Goal: Book appointment/travel/reservation

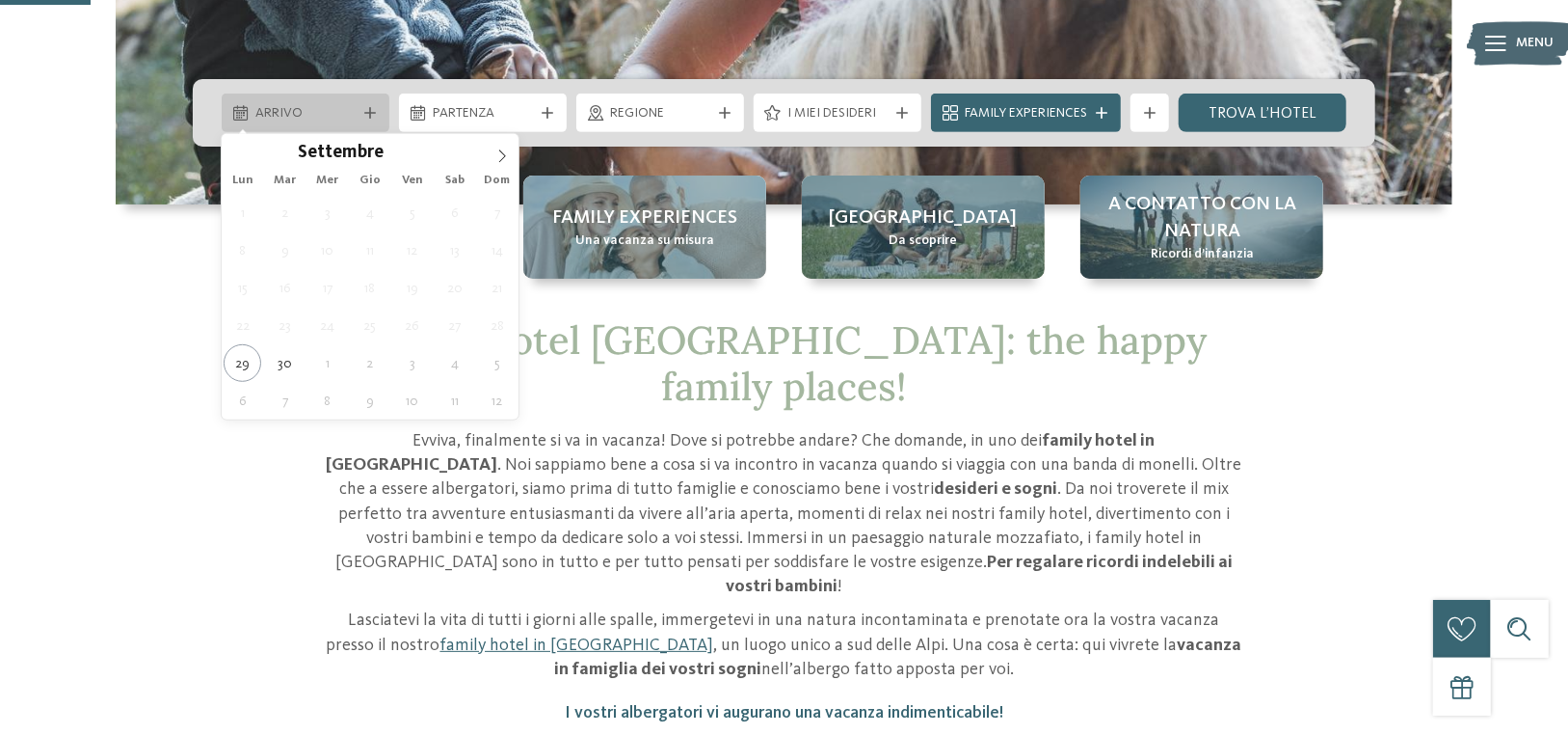
click at [350, 119] on span "Arrivo" at bounding box center [305, 113] width 100 height 19
click at [491, 158] on span at bounding box center [502, 150] width 33 height 33
click at [491, 159] on span at bounding box center [502, 150] width 33 height 33
type div "24.11.2025"
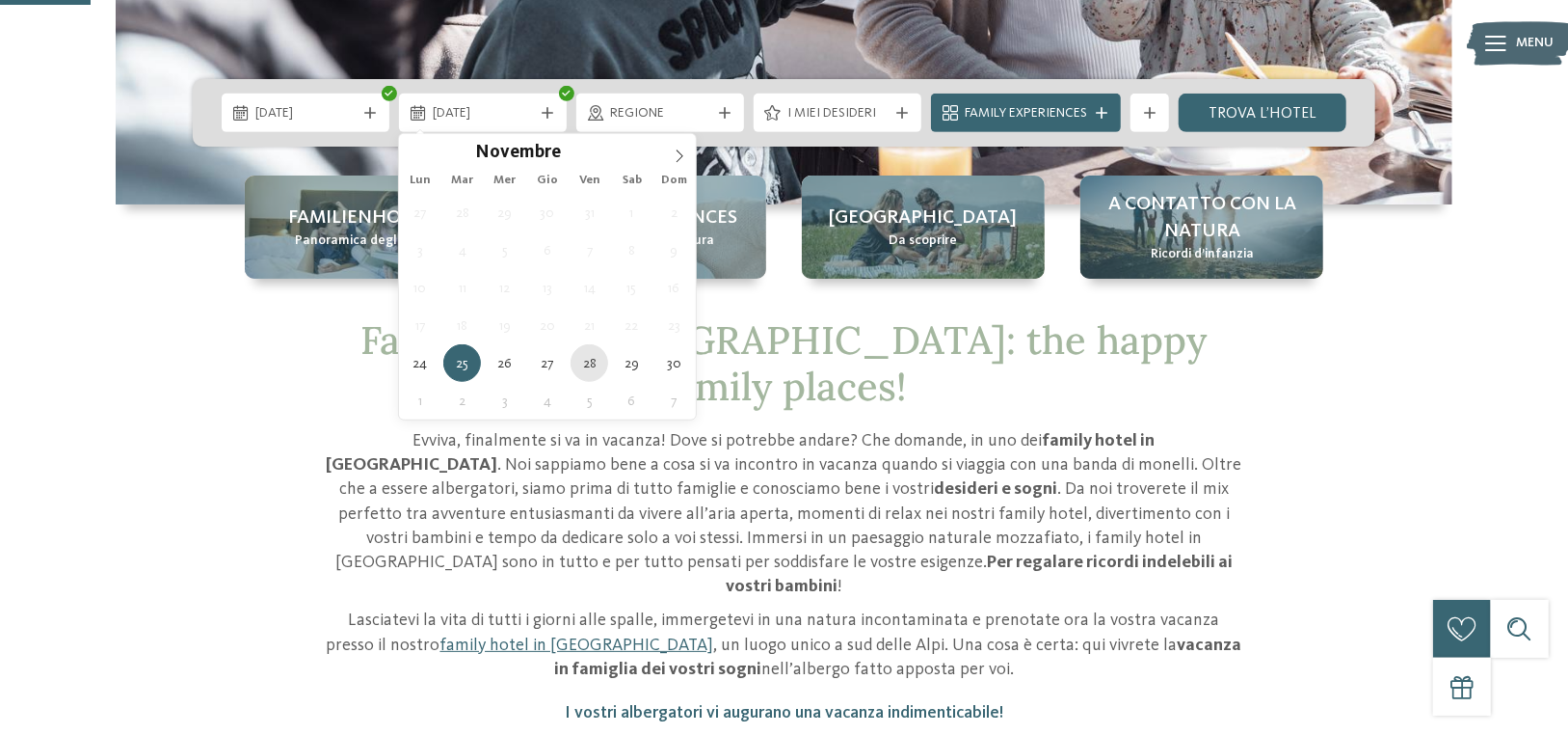
type div "28.11.2025"
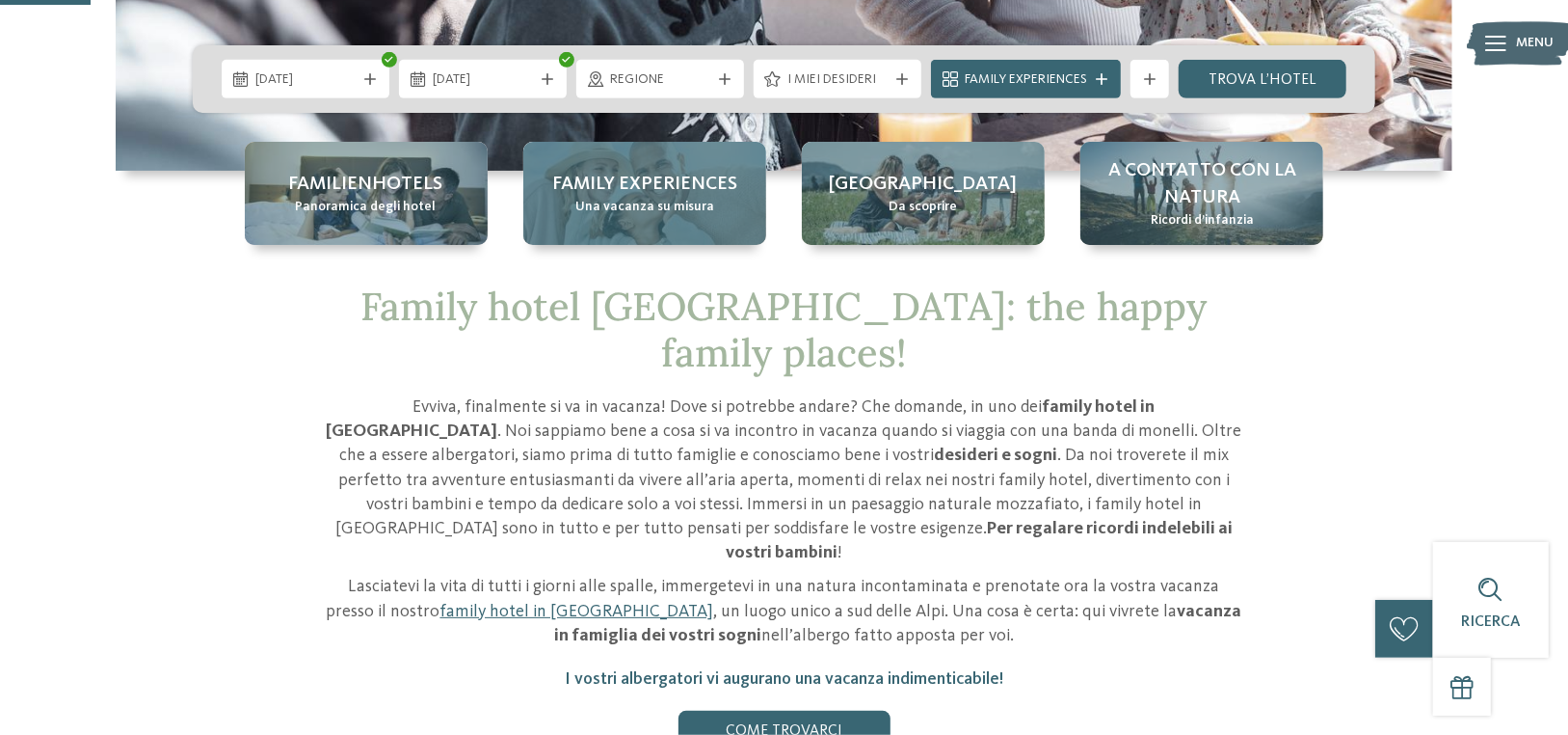
scroll to position [482, 0]
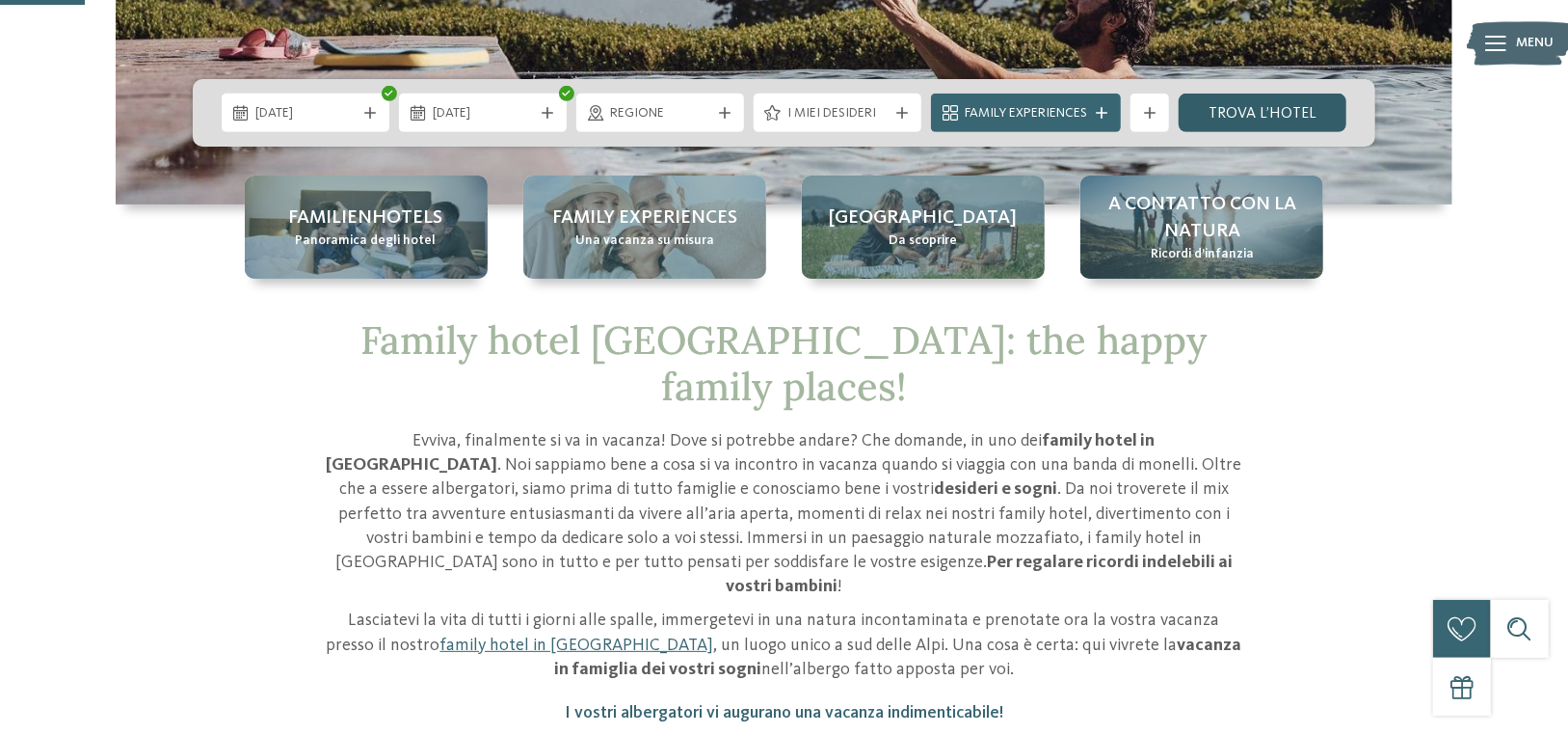
click at [1236, 110] on link "trova l’hotel" at bounding box center [1263, 113] width 168 height 39
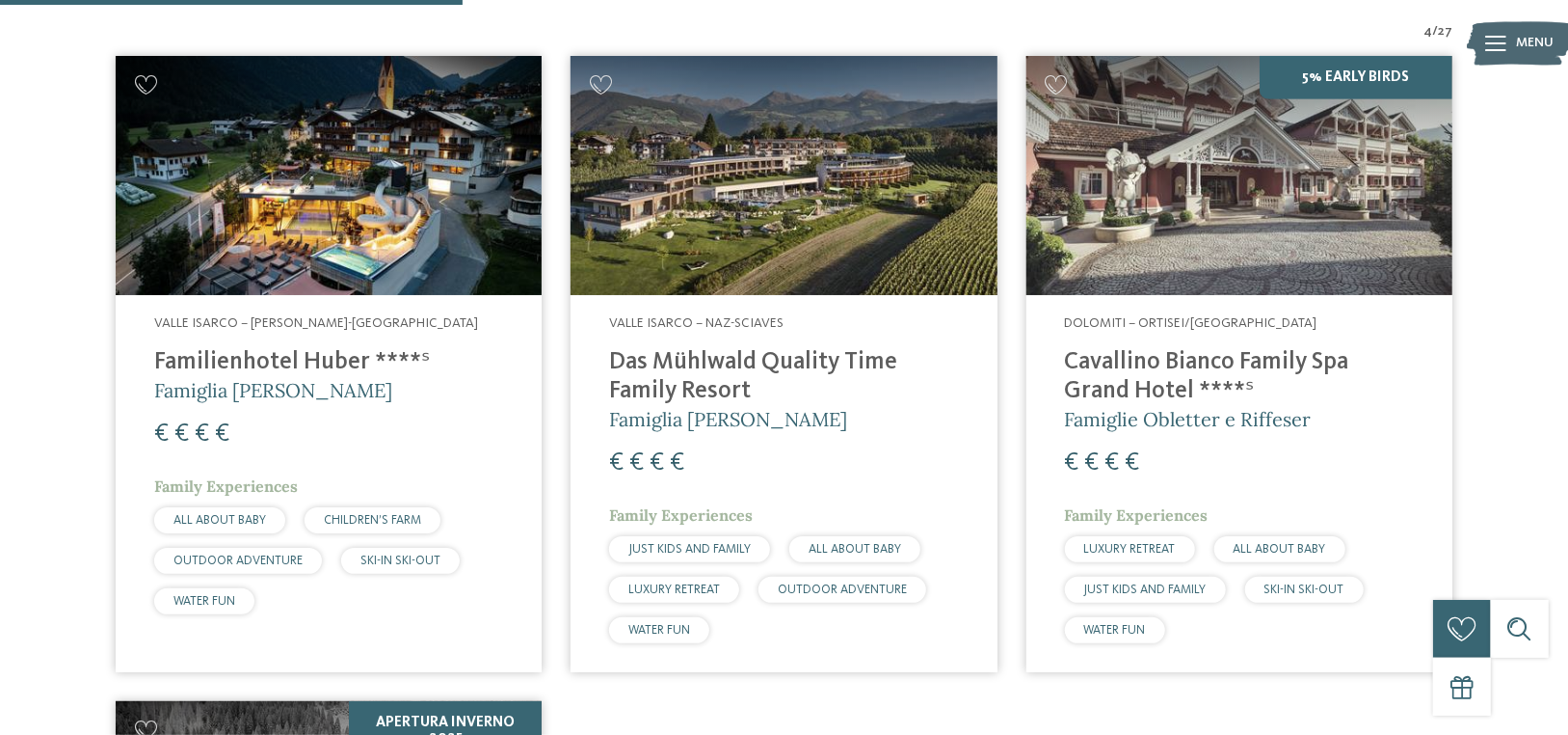
scroll to position [728, 0]
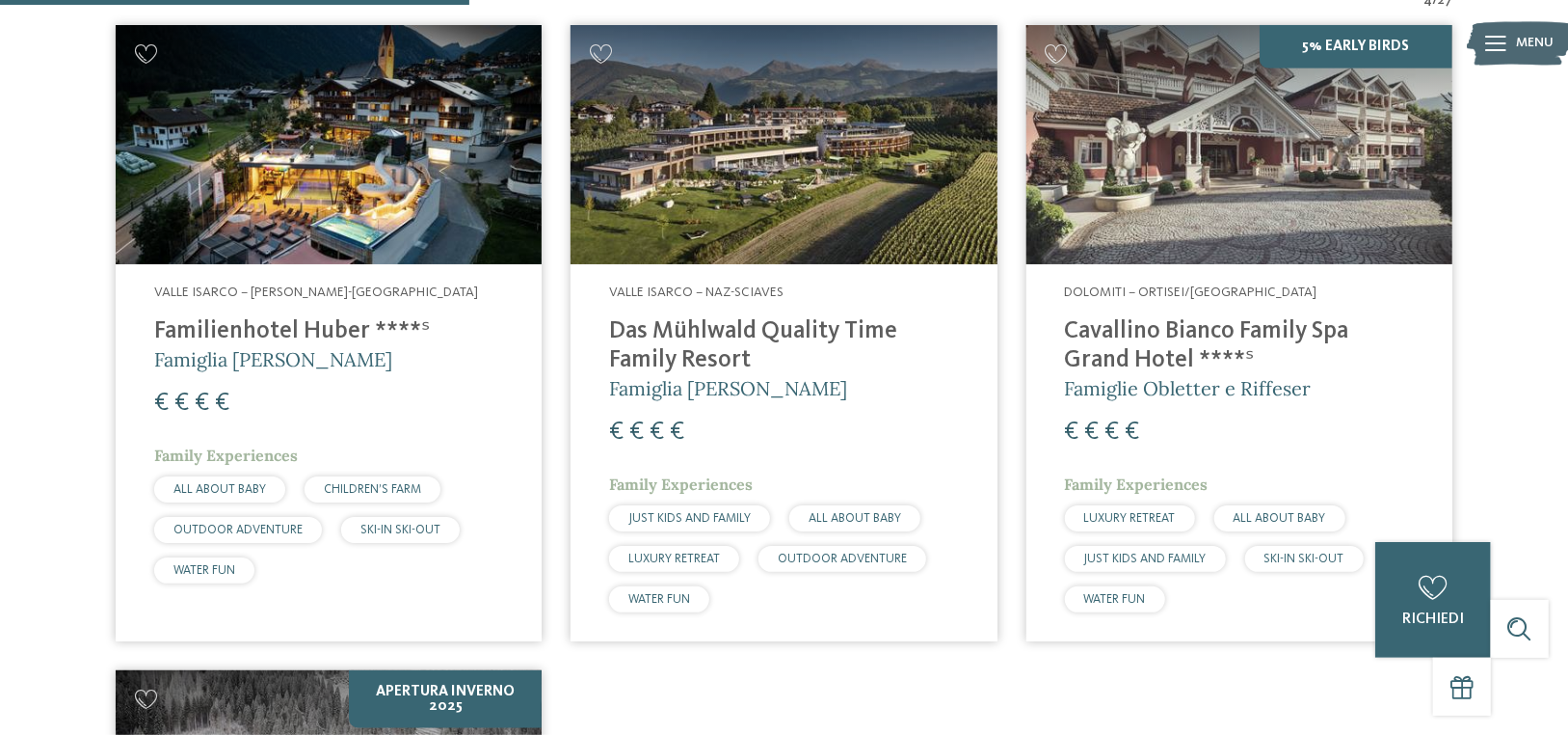
click at [714, 288] on span "Valle Isarco – Naz-Sciaves" at bounding box center [696, 293] width 175 height 14
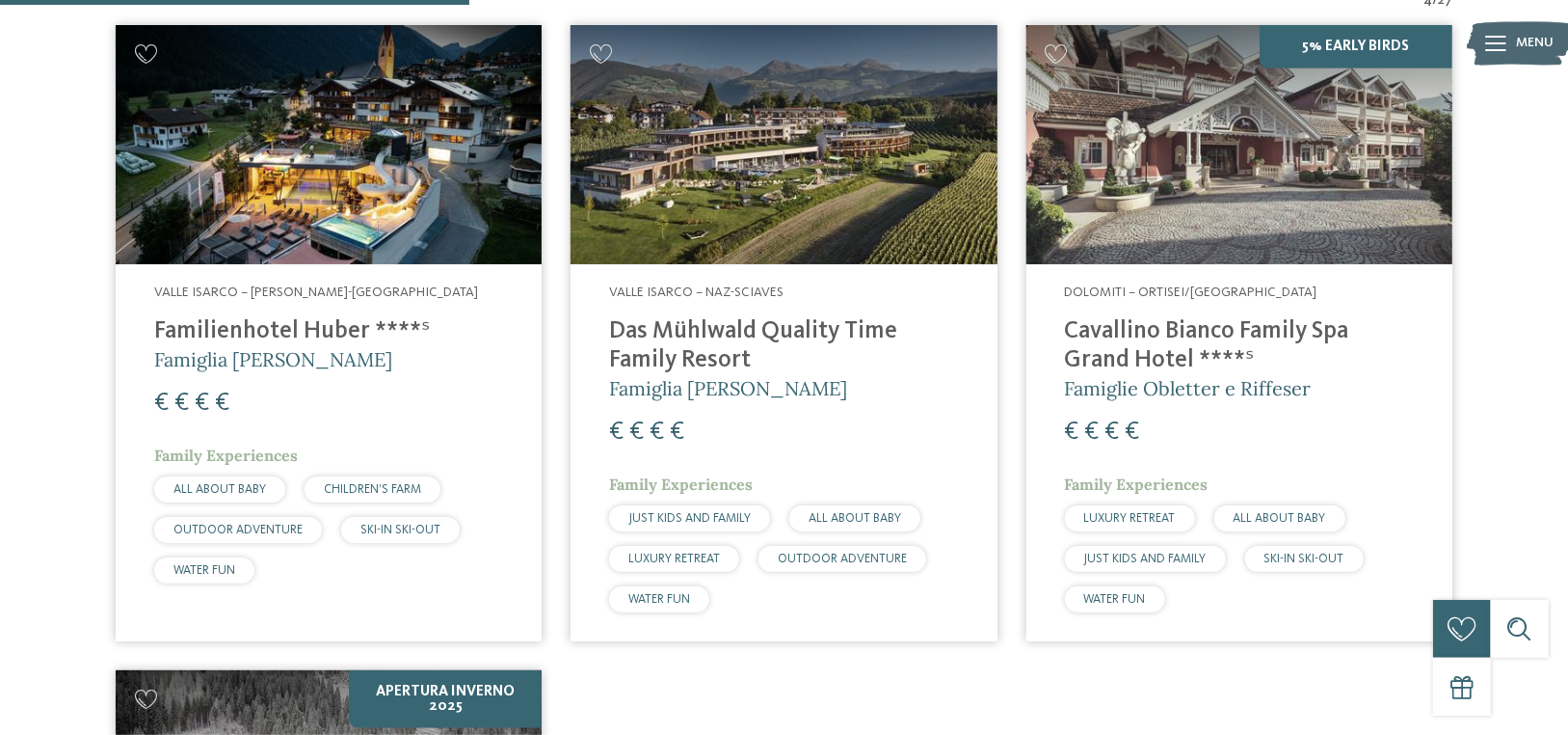
click at [753, 223] on img at bounding box center [783, 145] width 426 height 240
click at [655, 430] on span "€" at bounding box center [657, 431] width 14 height 25
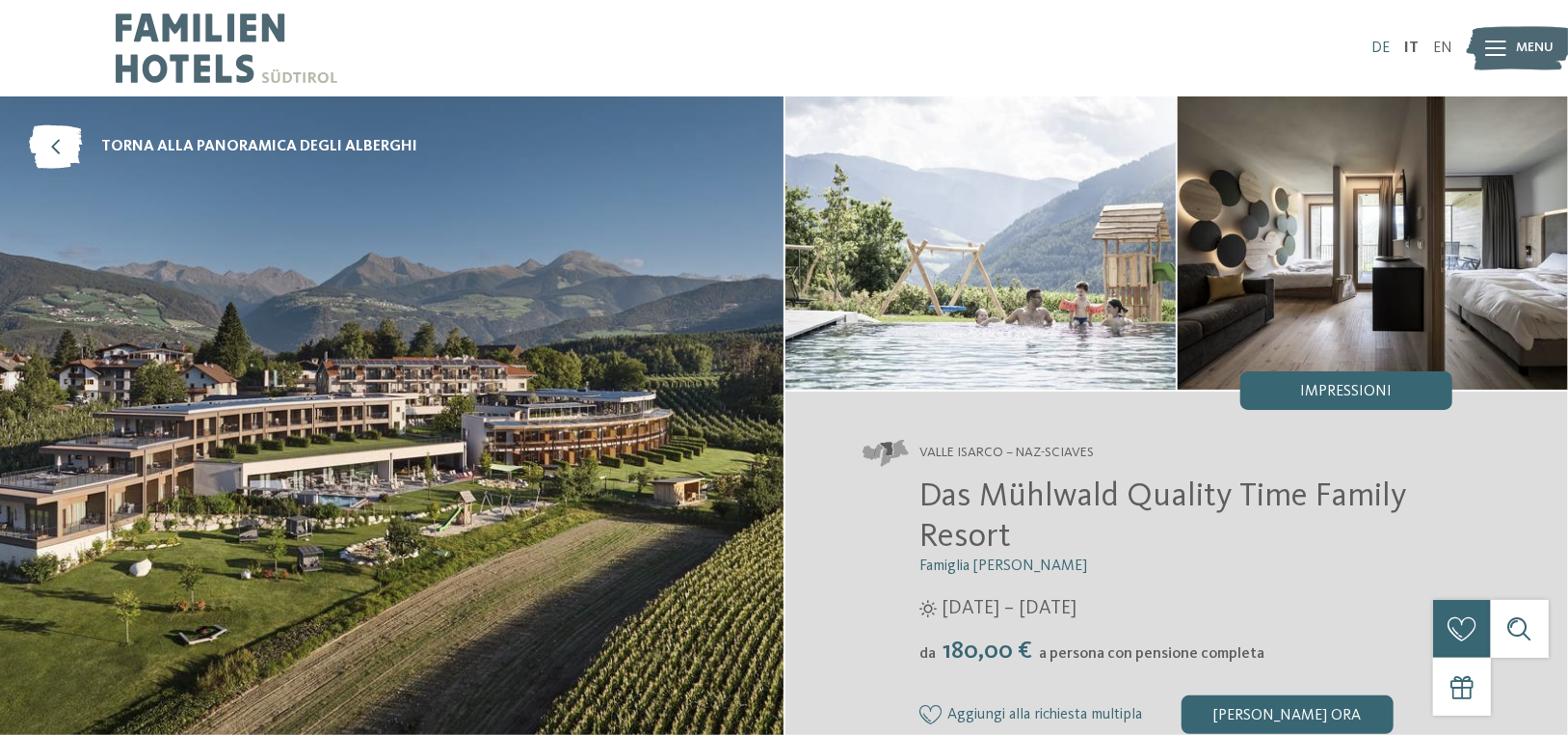
click at [1382, 47] on link "DE" at bounding box center [1380, 48] width 18 height 15
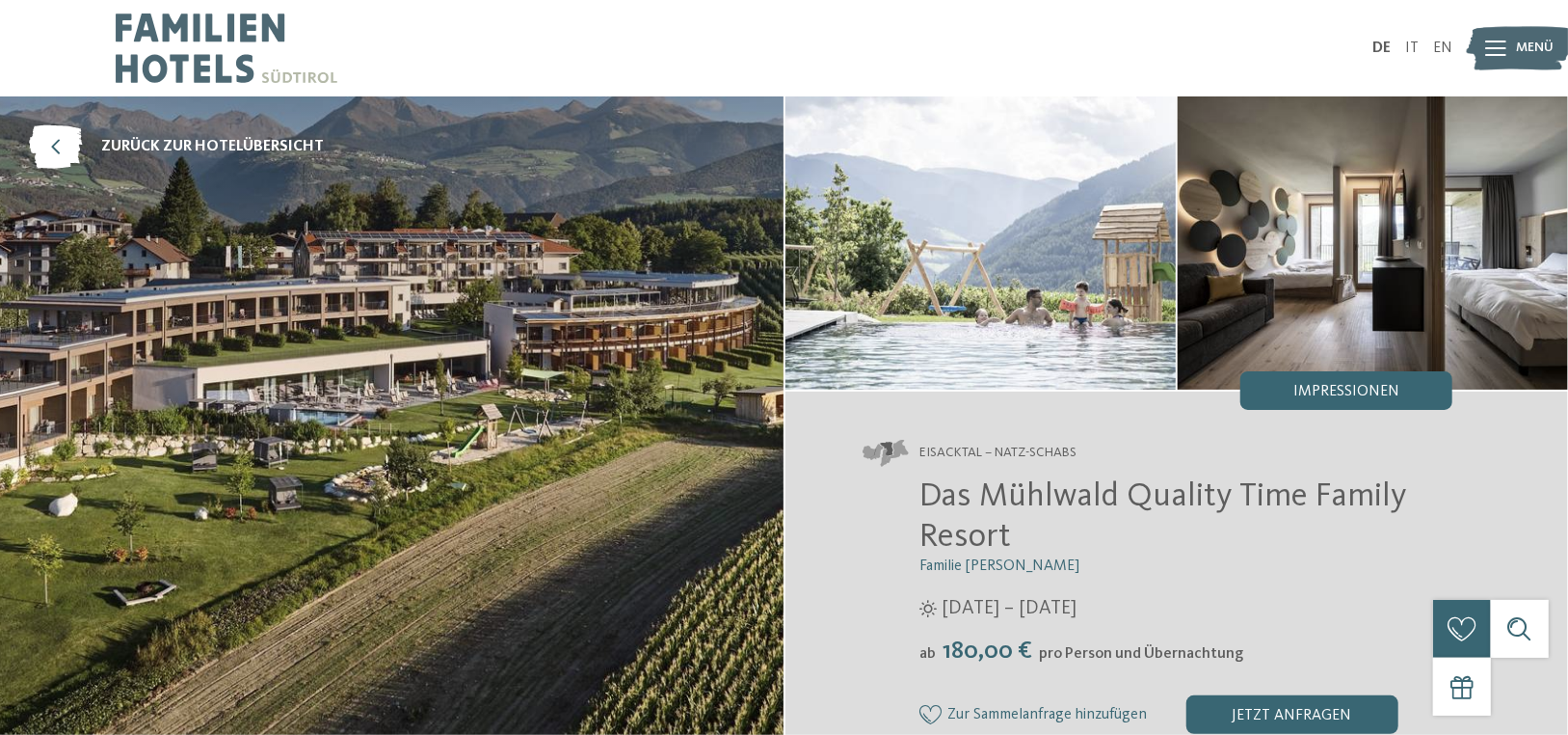
click at [1509, 42] on img at bounding box center [1519, 48] width 106 height 53
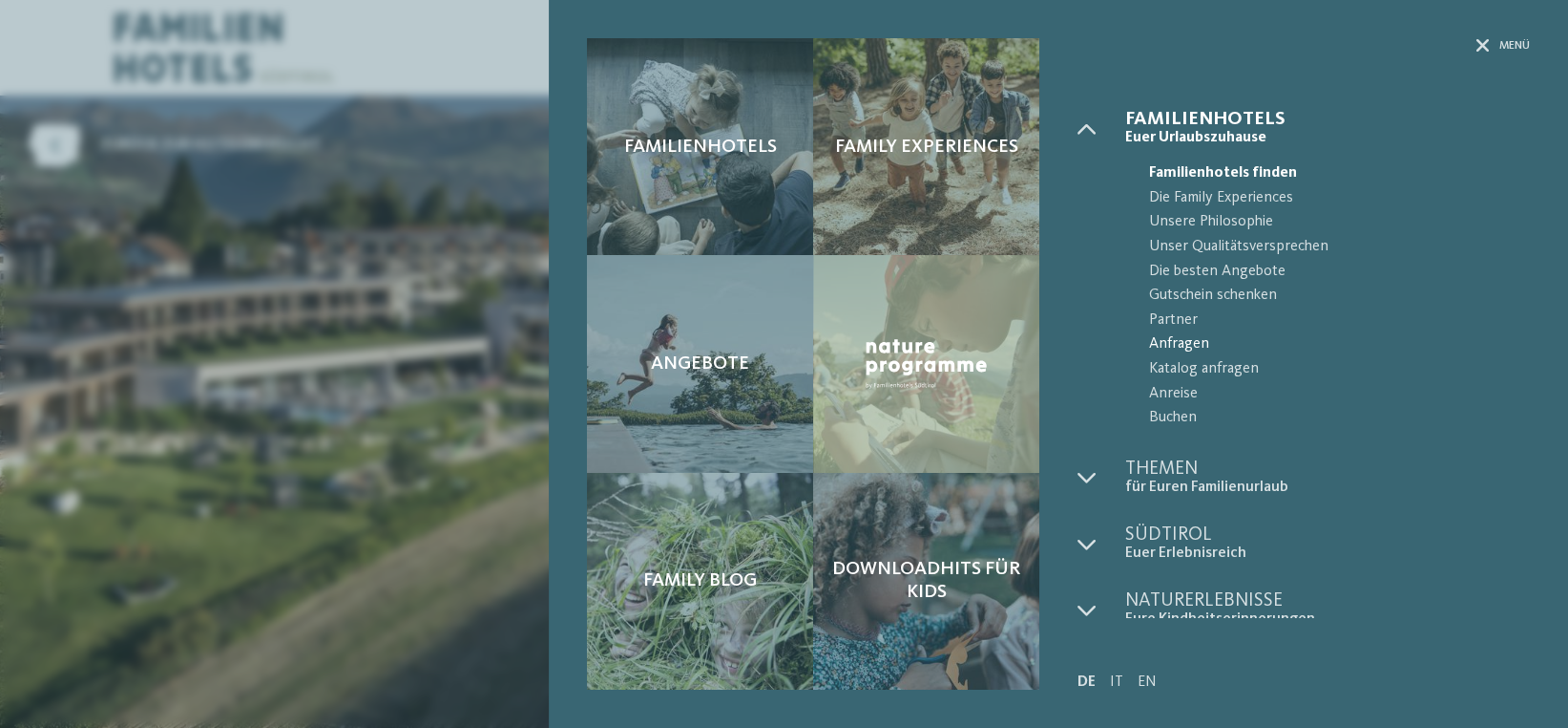
click at [1188, 339] on span "Anfragen" at bounding box center [1339, 344] width 381 height 25
click at [431, 197] on div "Familienhotels Family Experiences Angebote" at bounding box center [784, 364] width 1568 height 728
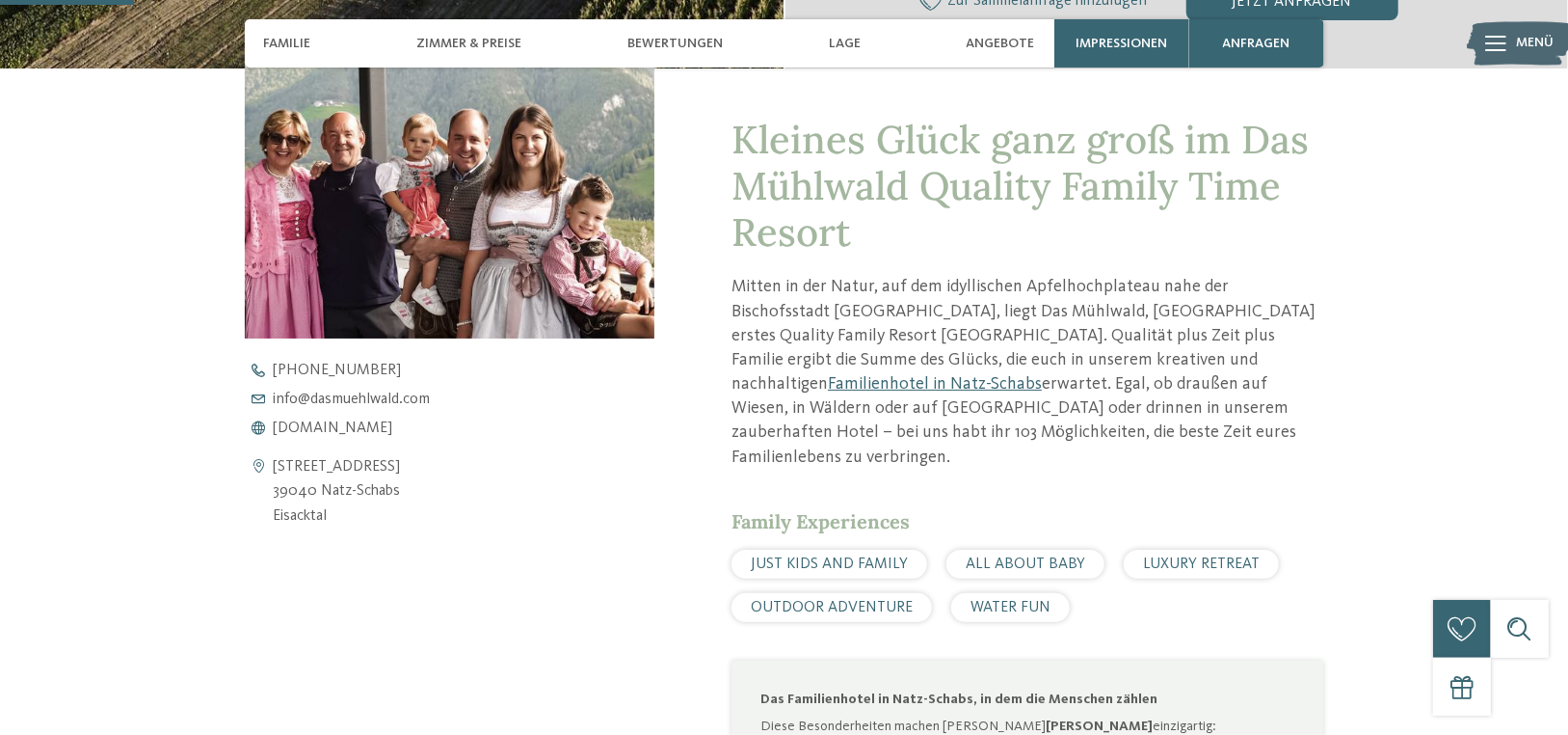
scroll to position [868, 0]
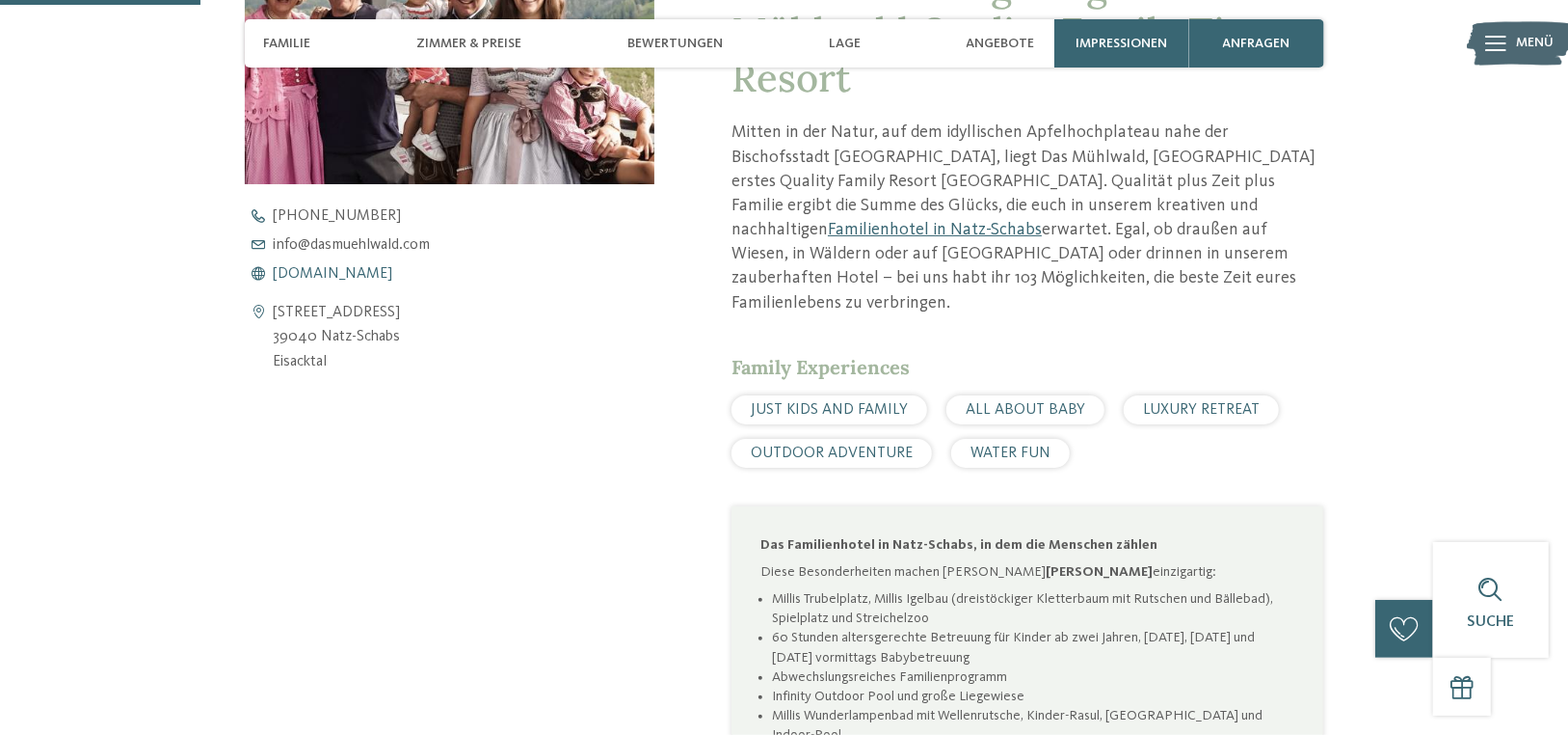
click at [346, 277] on span "www.dasmuehlwald.com" at bounding box center [333, 273] width 120 height 15
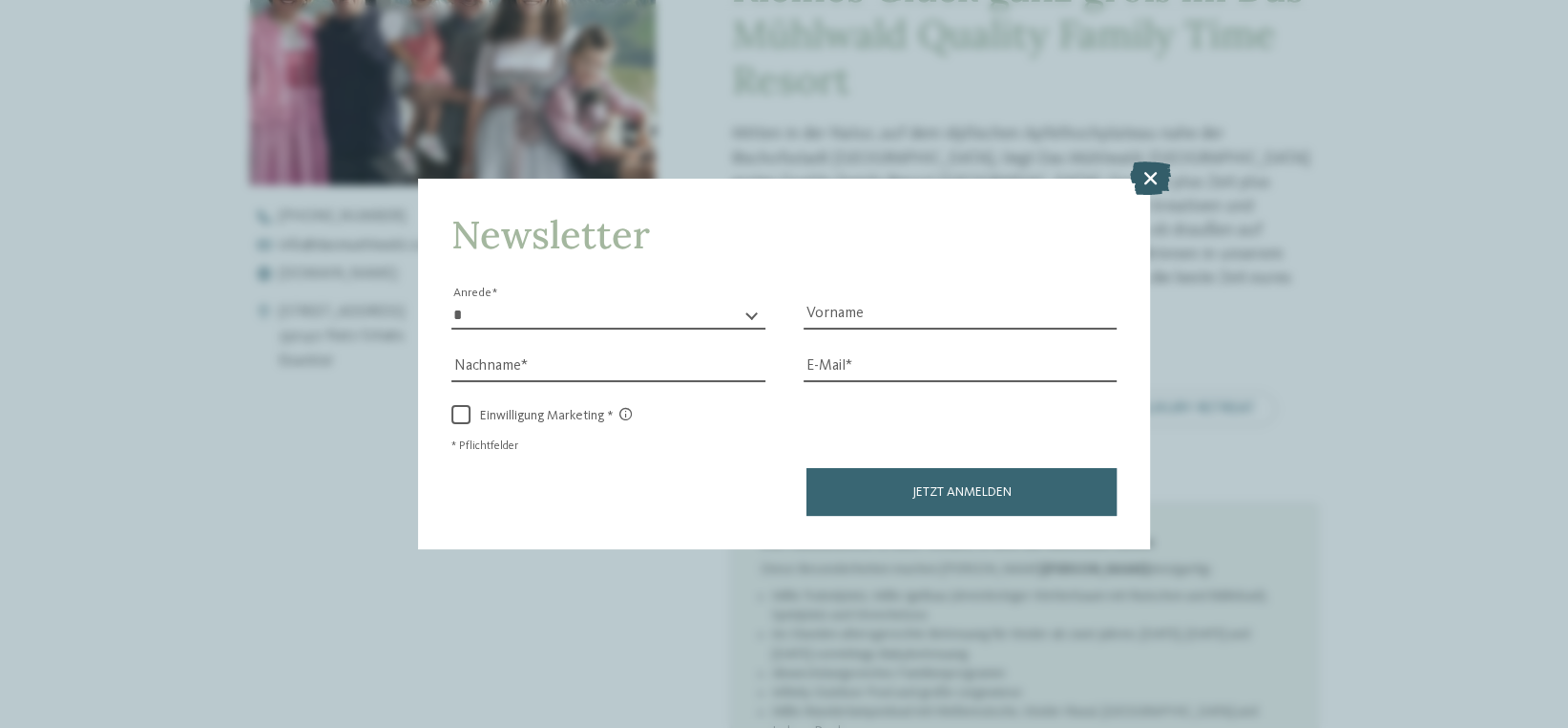
click at [1162, 176] on icon at bounding box center [1151, 177] width 42 height 34
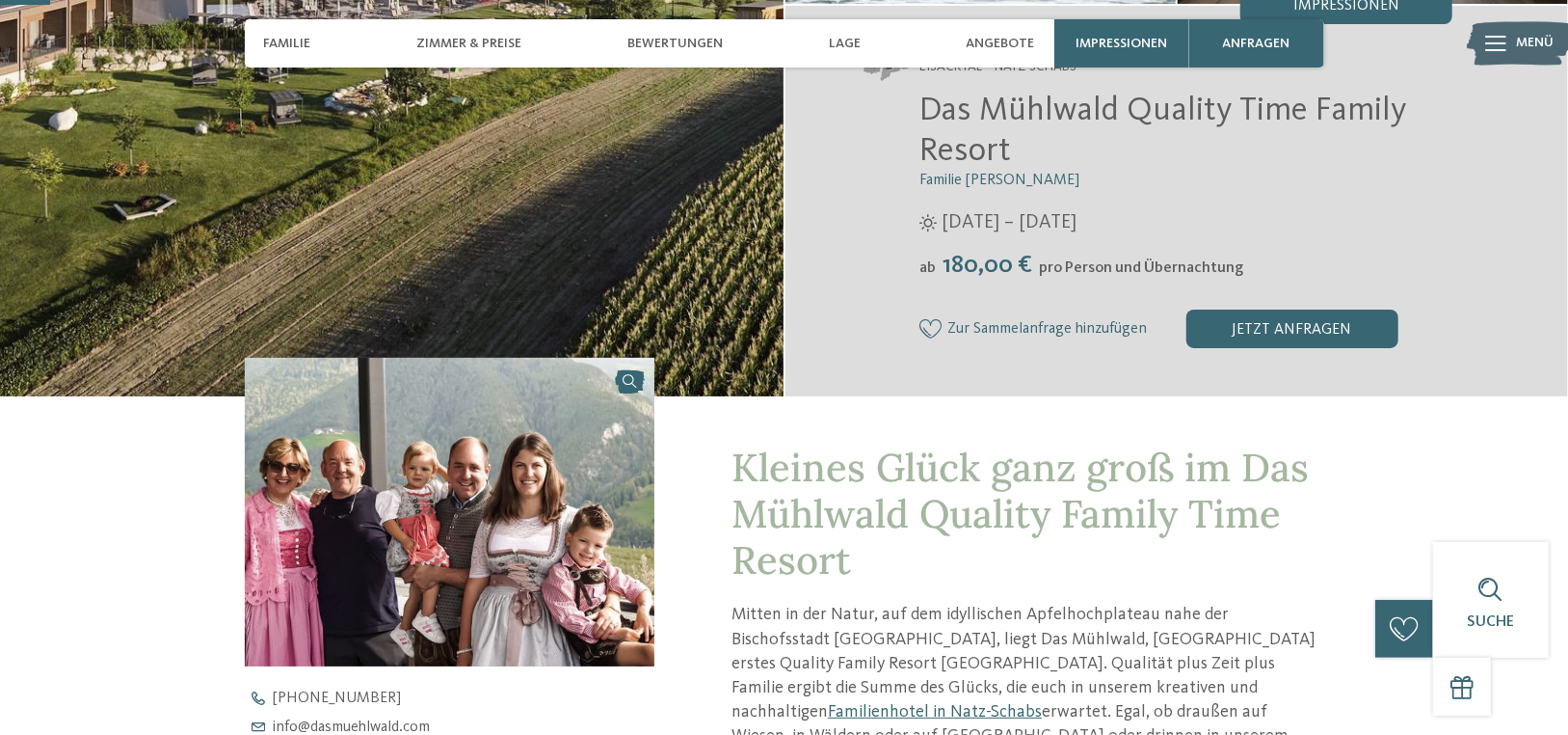
scroll to position [0, 0]
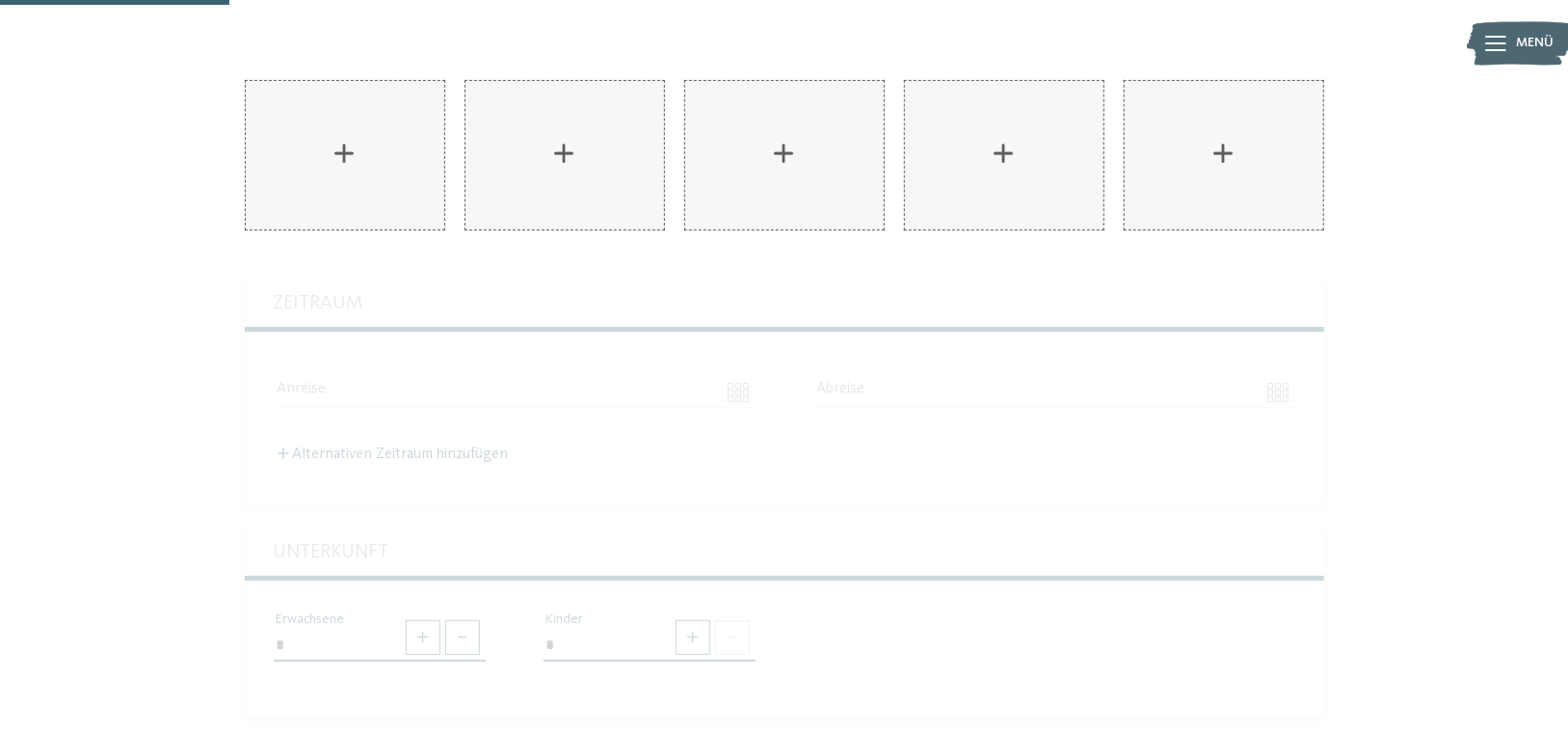
scroll to position [97, 0]
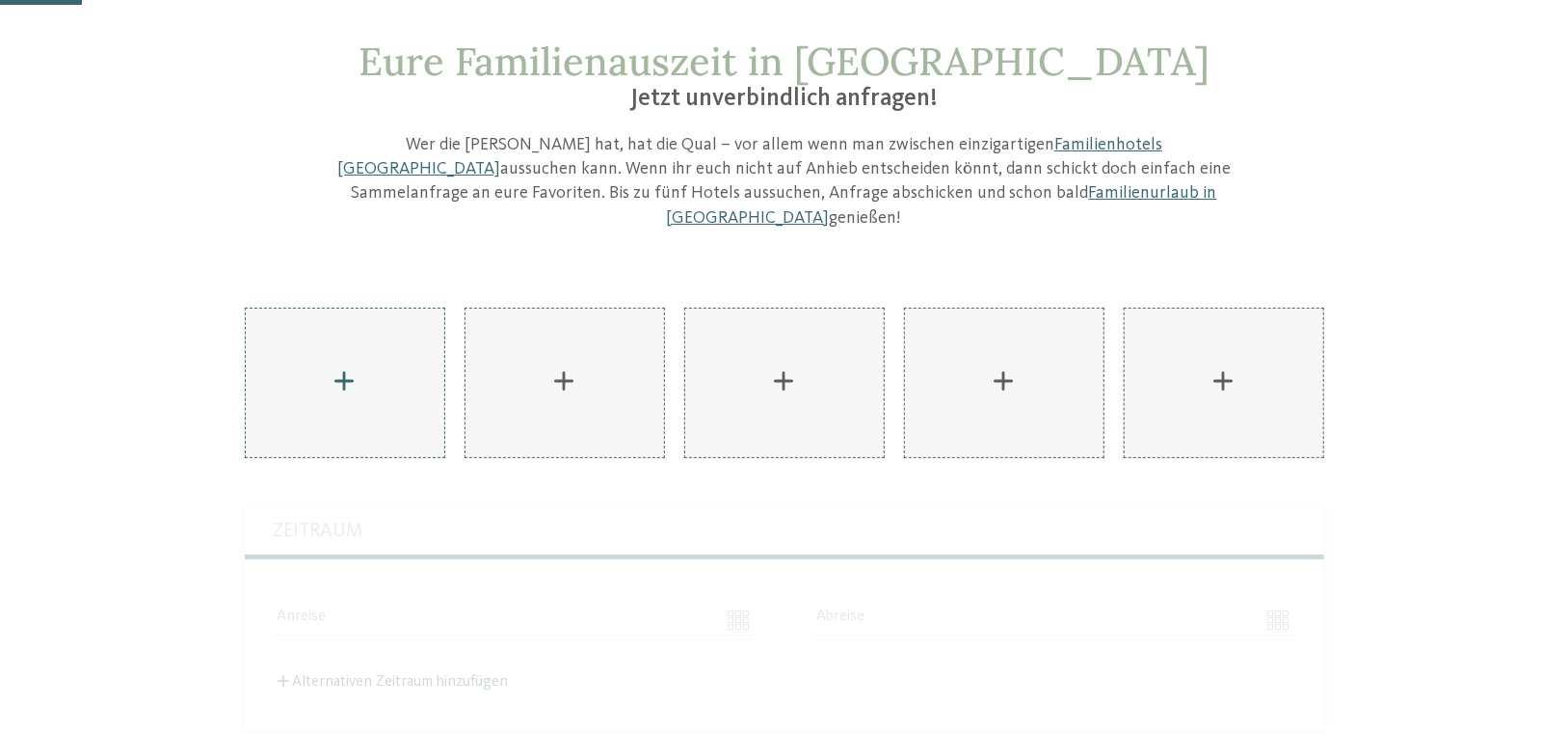
click at [415, 352] on div "AKI Family Resort PLOSE hinzufügen" at bounding box center [344, 382] width 199 height 149
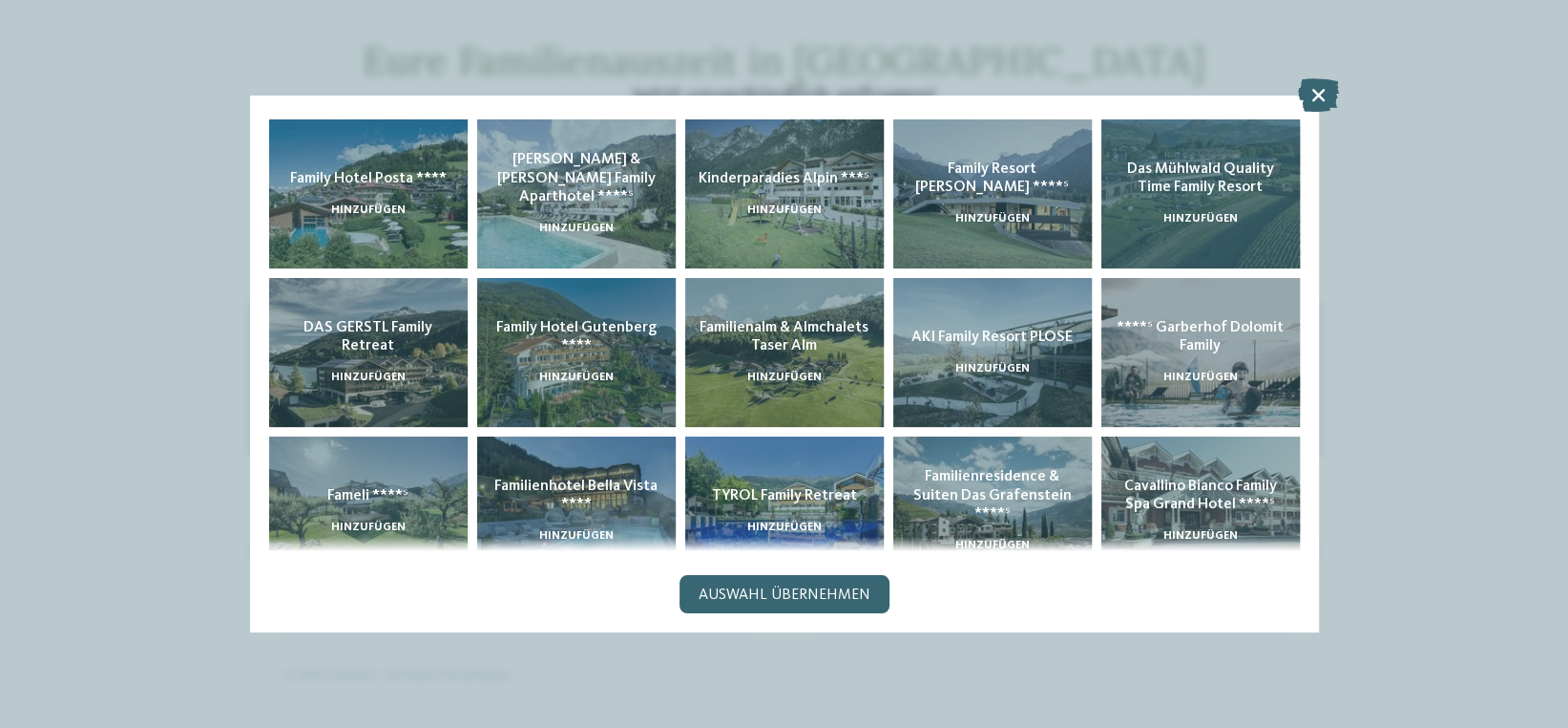
click at [1153, 238] on div "Das Mühlwald Quality Time Family Resort hinzufügen" at bounding box center [1200, 194] width 199 height 149
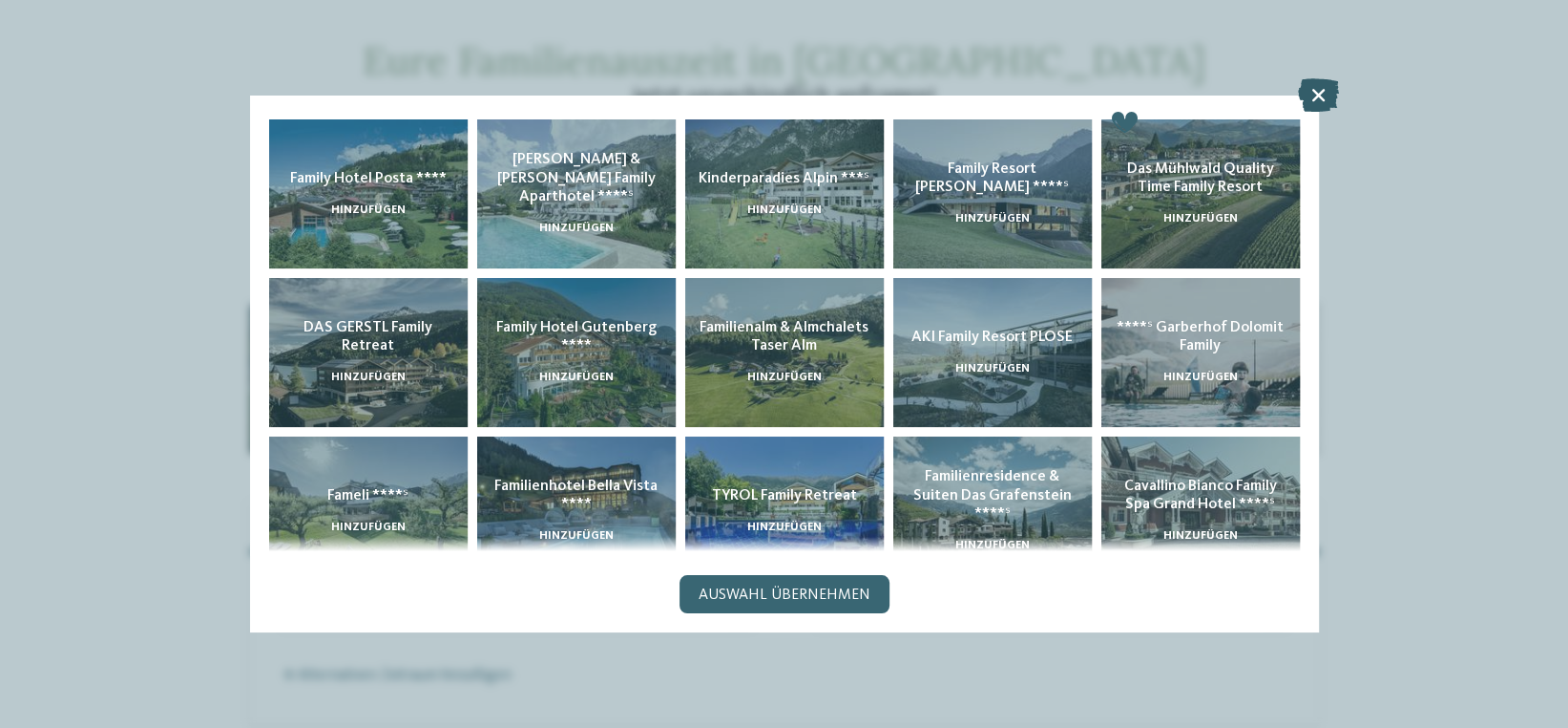
click at [1312, 103] on icon at bounding box center [1319, 95] width 42 height 34
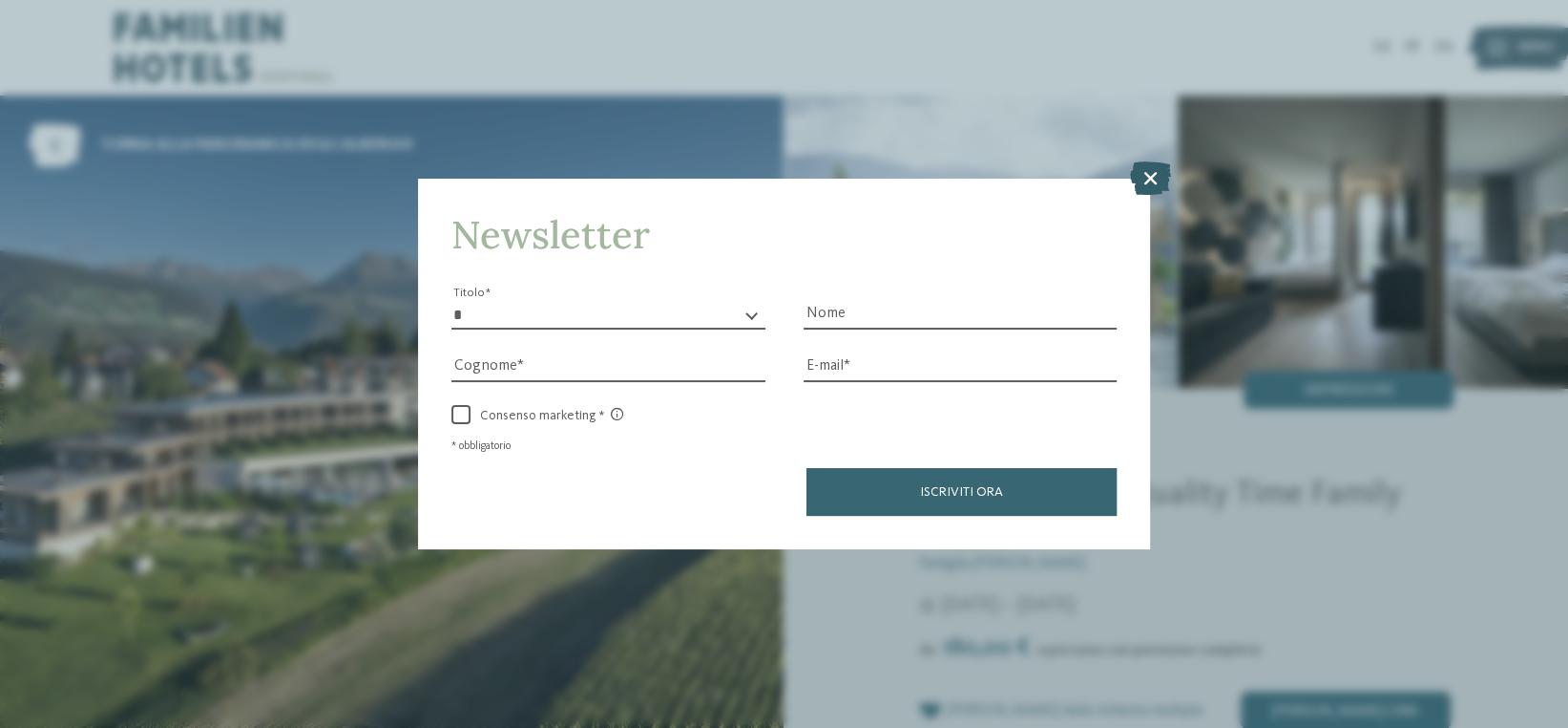
click at [1142, 160] on icon at bounding box center [1151, 177] width 42 height 34
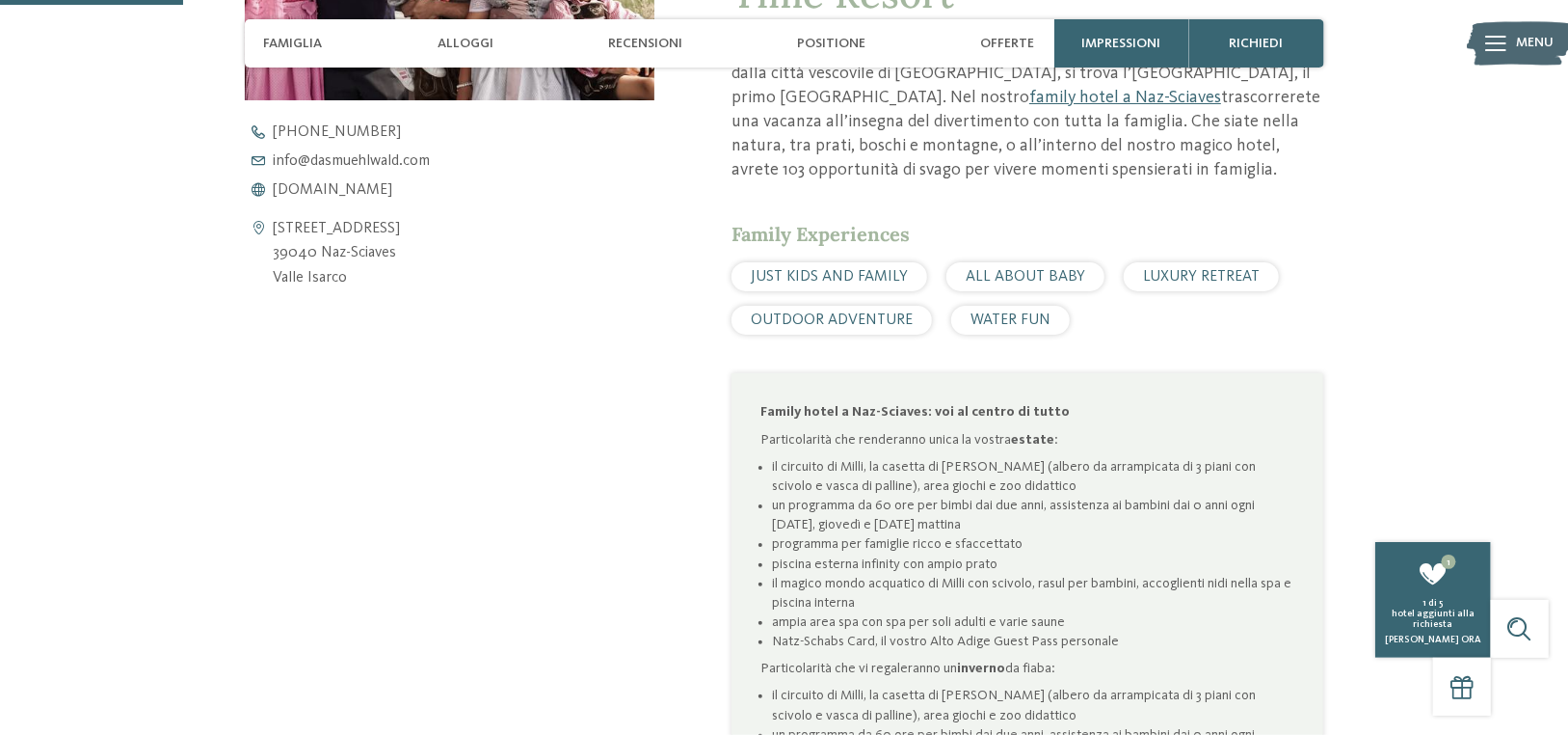
scroll to position [964, 0]
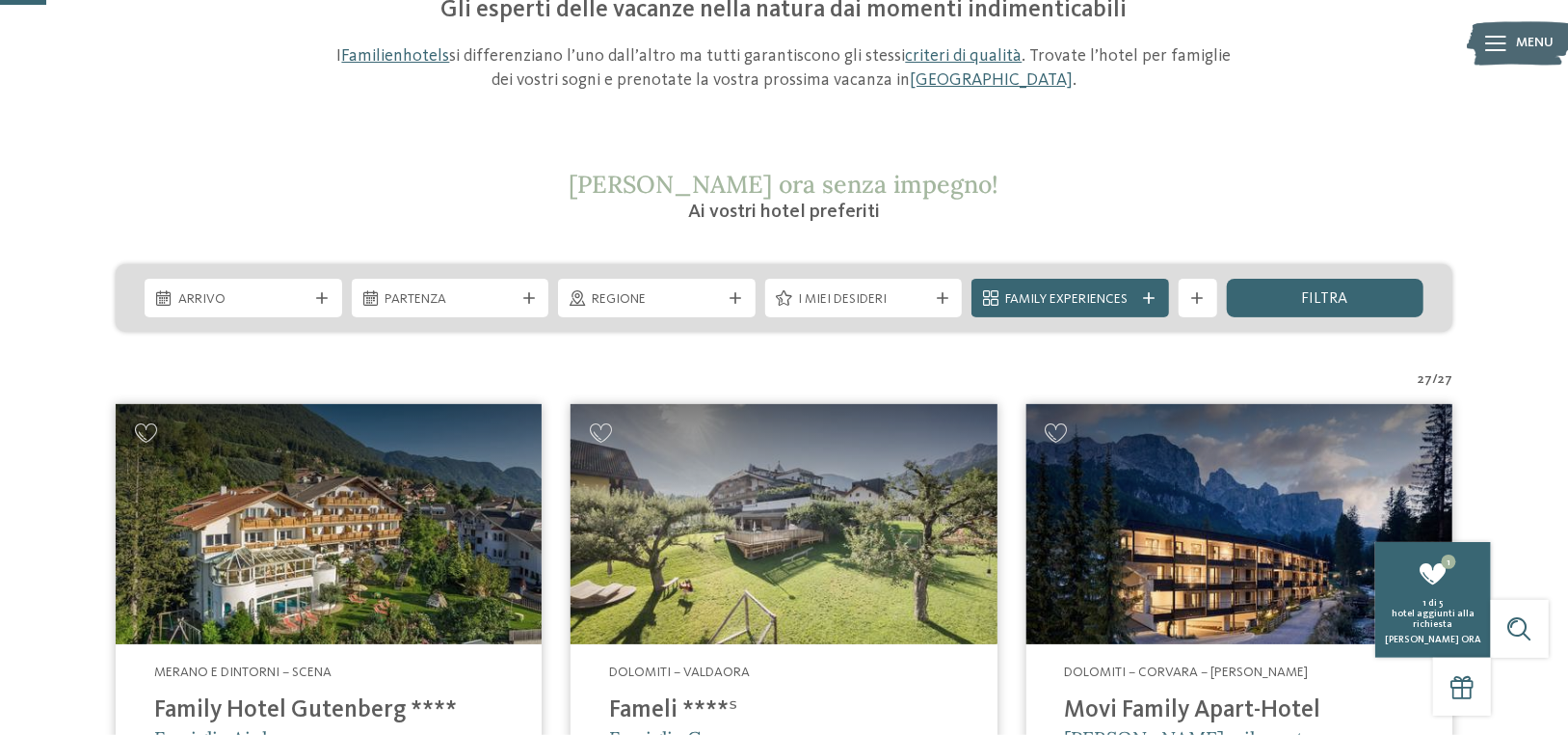
scroll to position [193, 0]
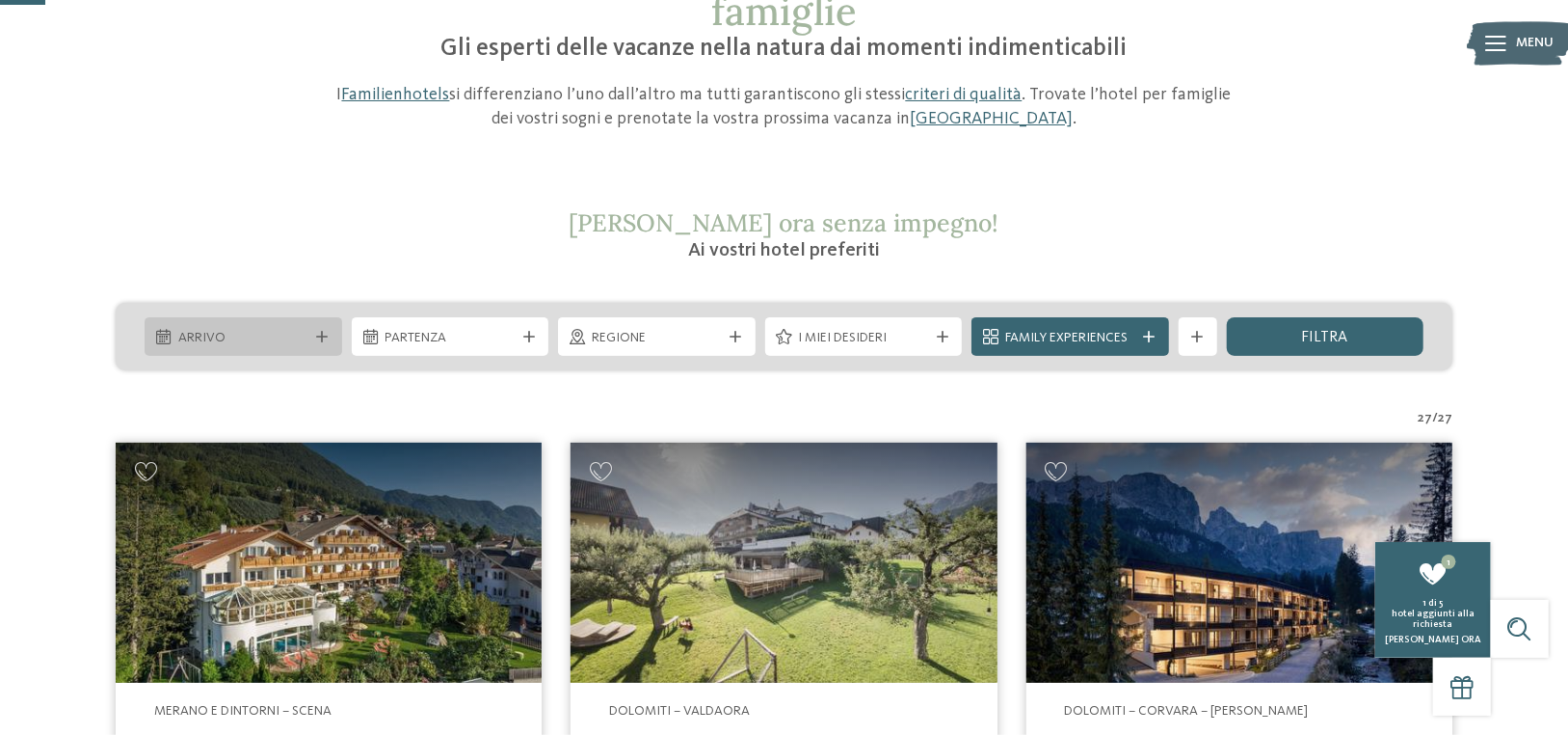
click at [321, 337] on icon at bounding box center [323, 337] width 12 height 12
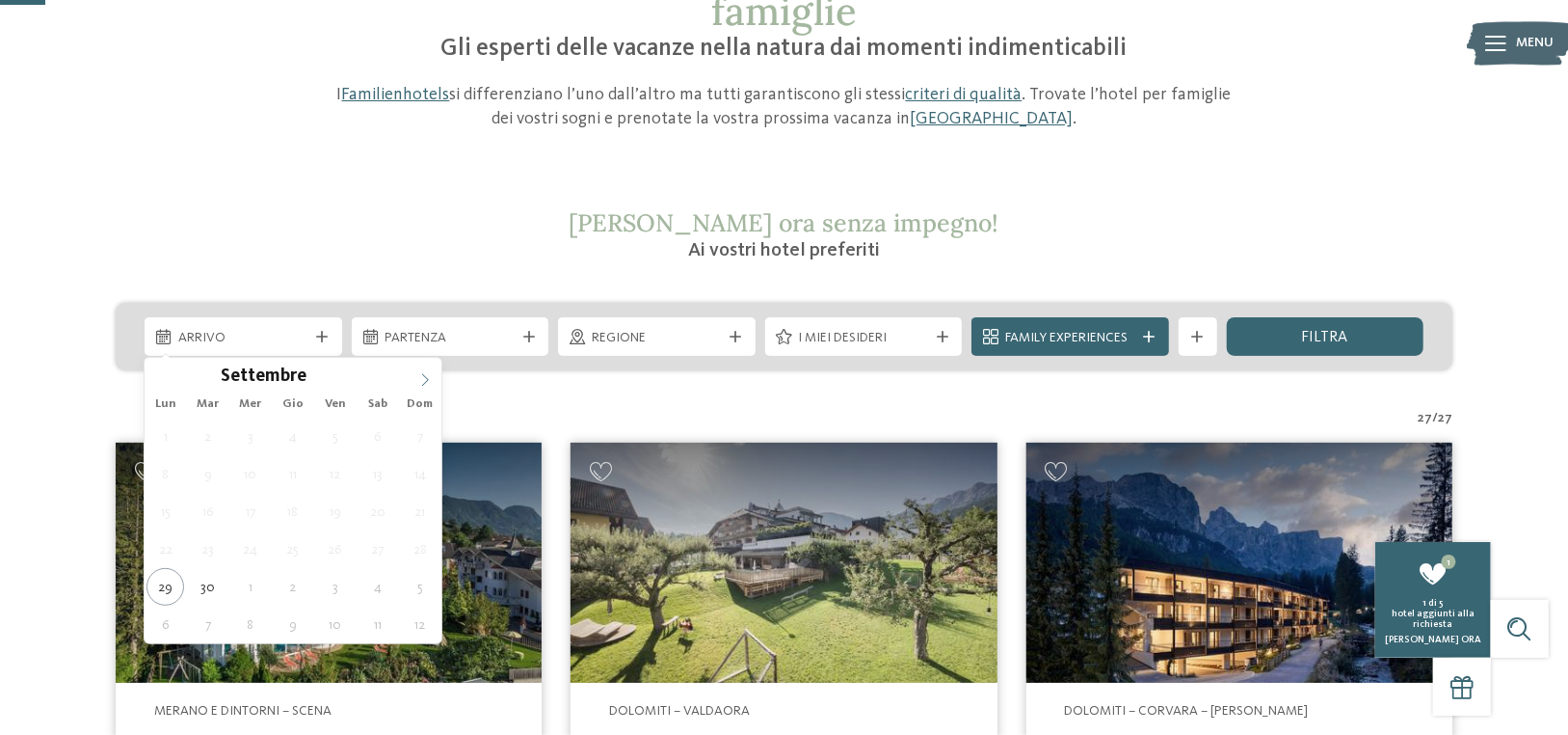
click at [425, 378] on icon at bounding box center [425, 380] width 14 height 14
type div "24.11.2025"
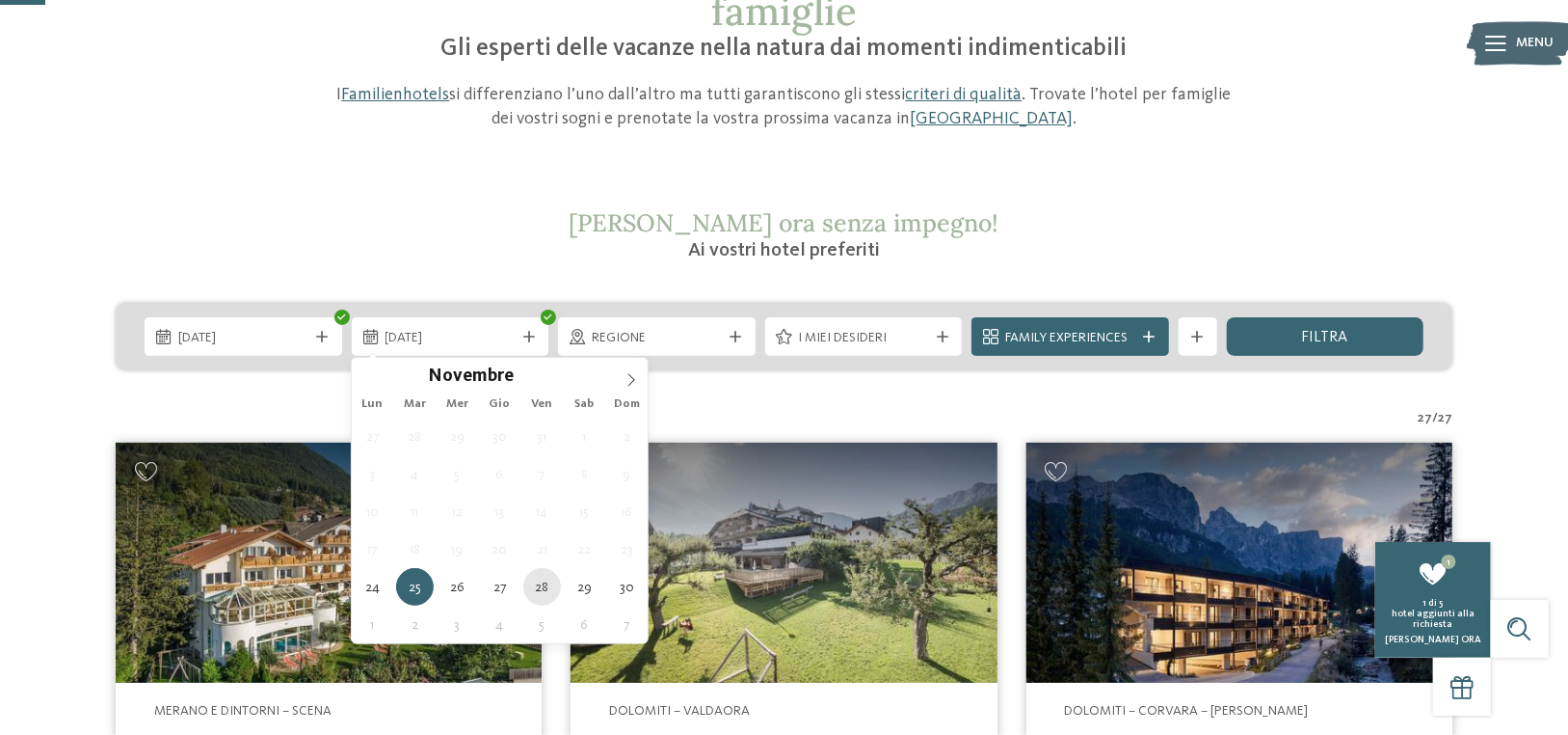
type div "28.11.2025"
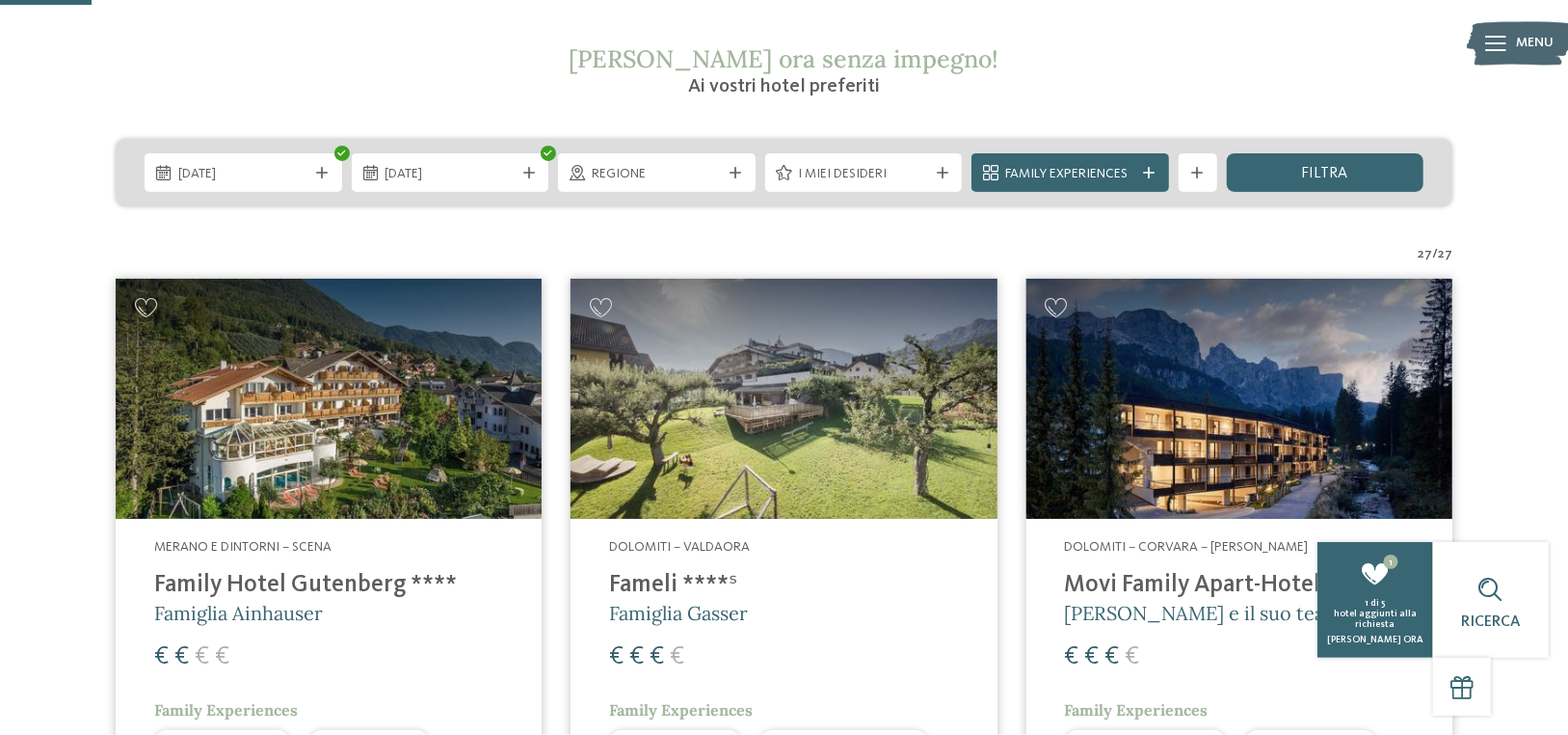
scroll to position [385, 0]
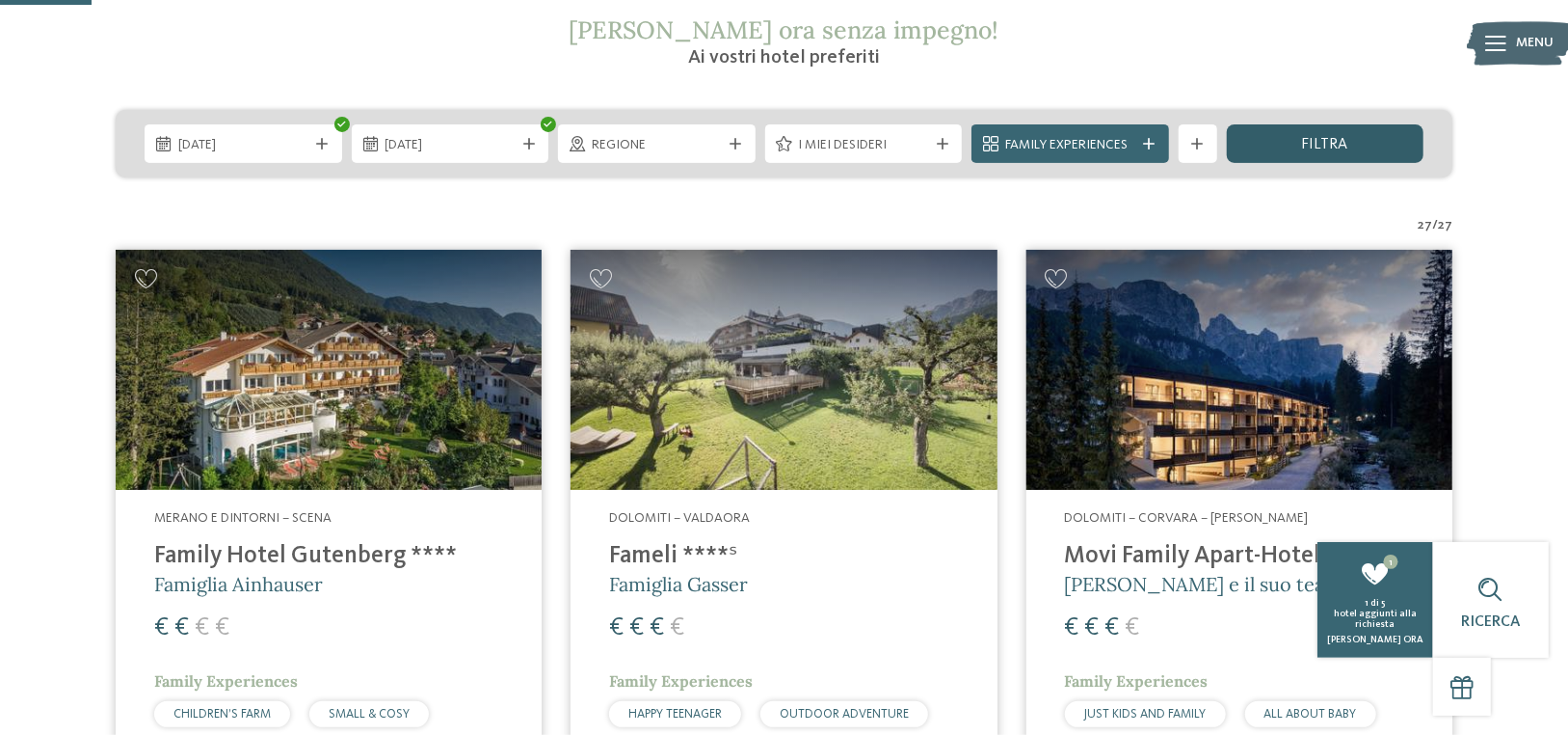
click at [1294, 143] on div "filtra" at bounding box center [1325, 144] width 198 height 39
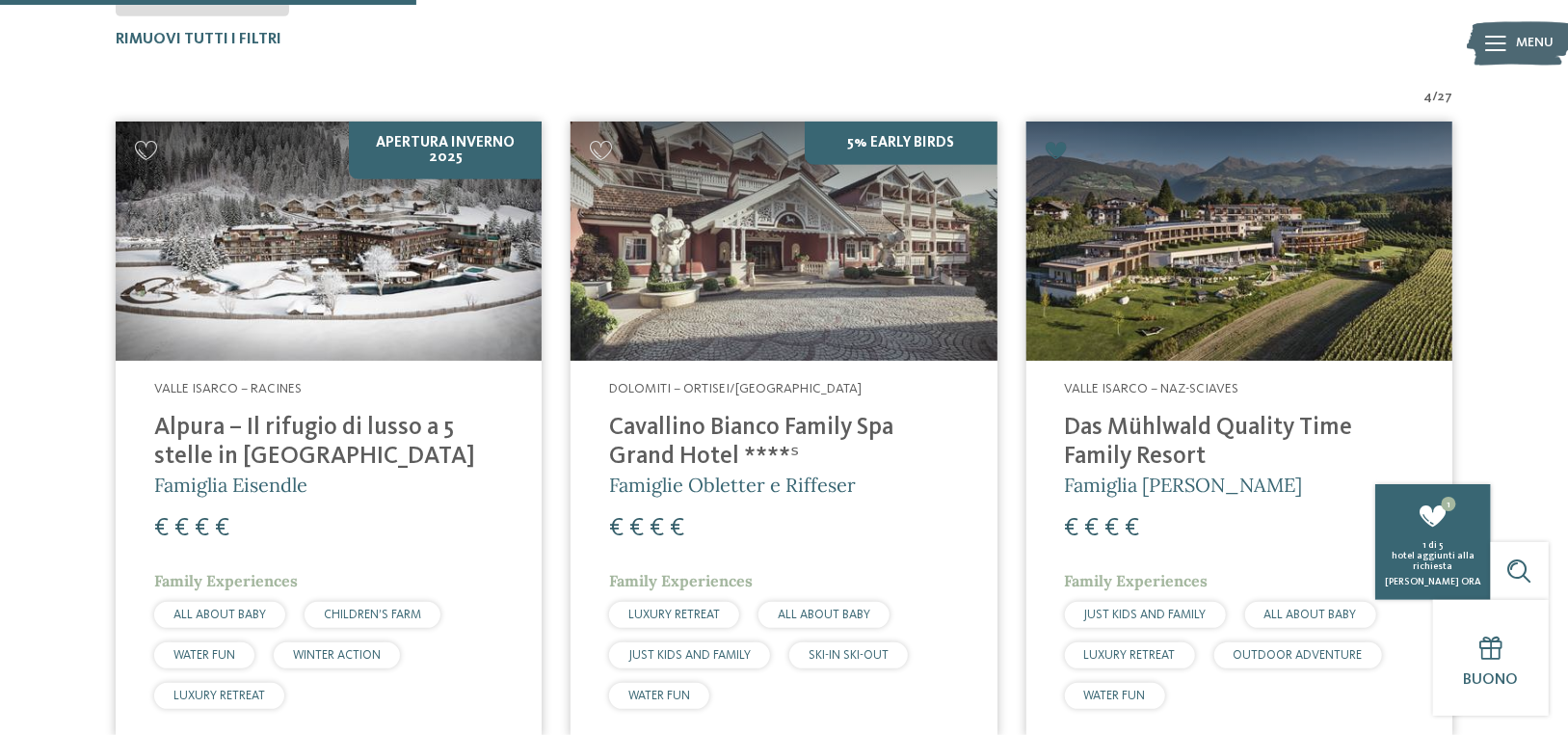
scroll to position [728, 0]
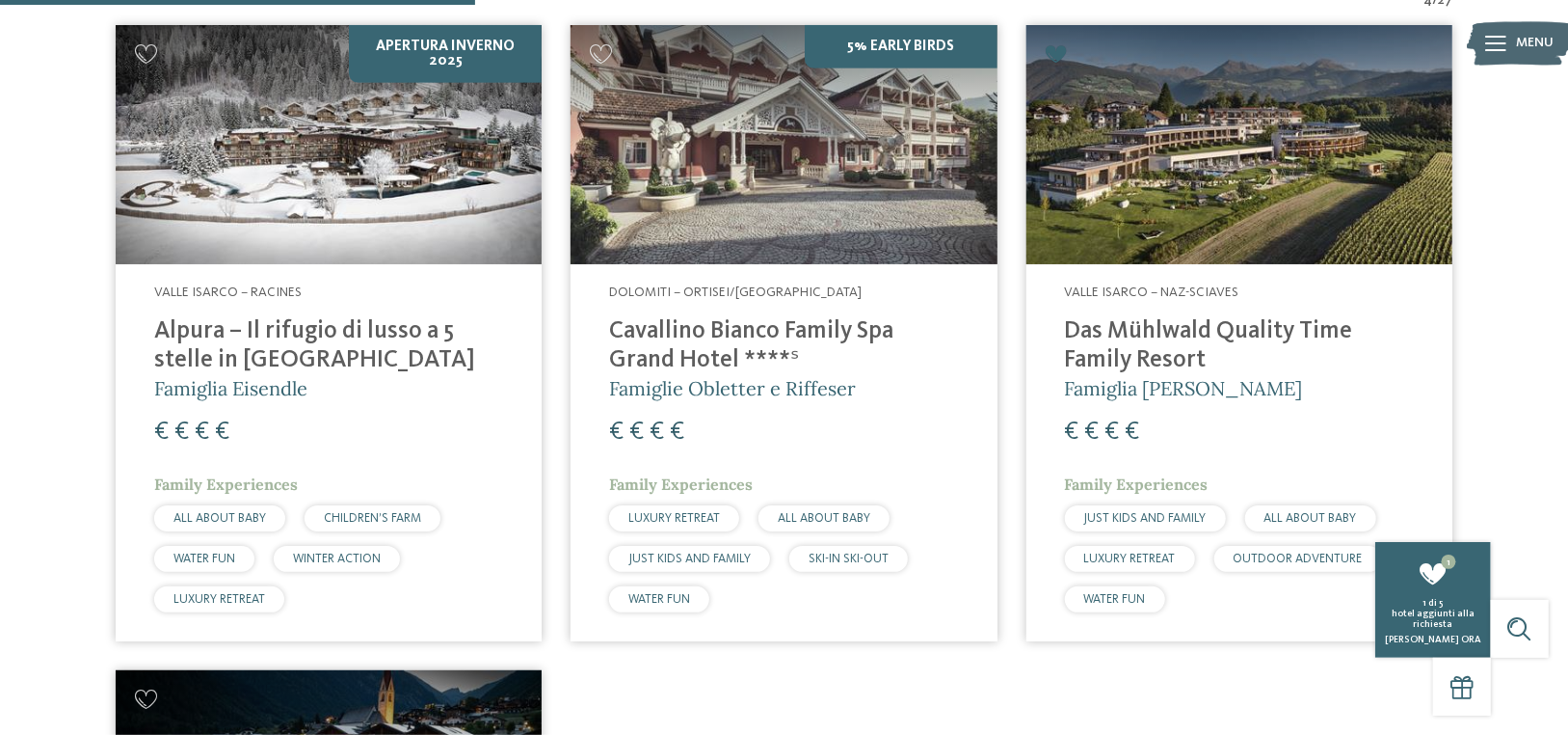
click at [249, 342] on h4 "Alpura – Il rifugio di lusso a 5 stelle in Alto Adige" at bounding box center [327, 347] width 348 height 58
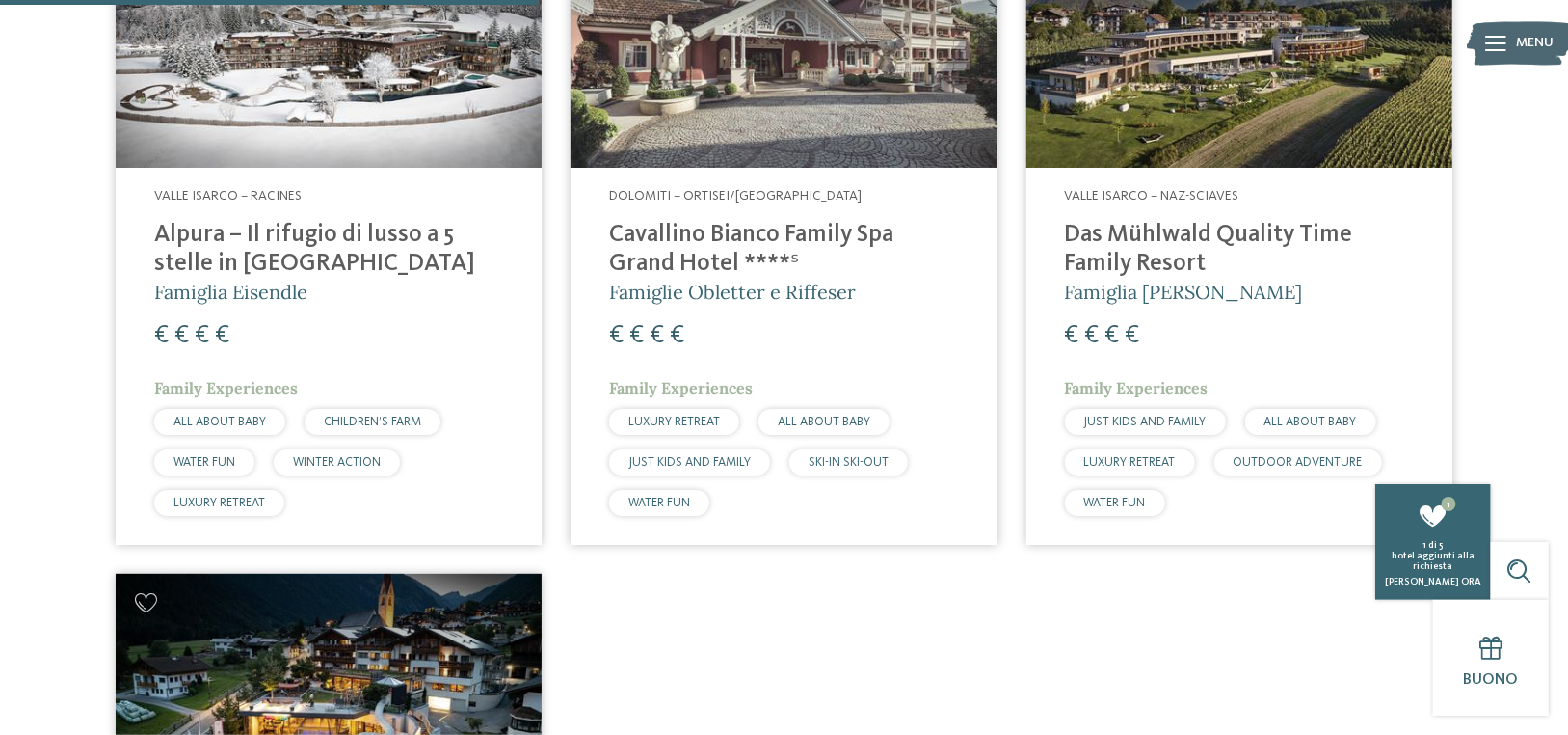
click at [778, 98] on img at bounding box center [783, 49] width 426 height 240
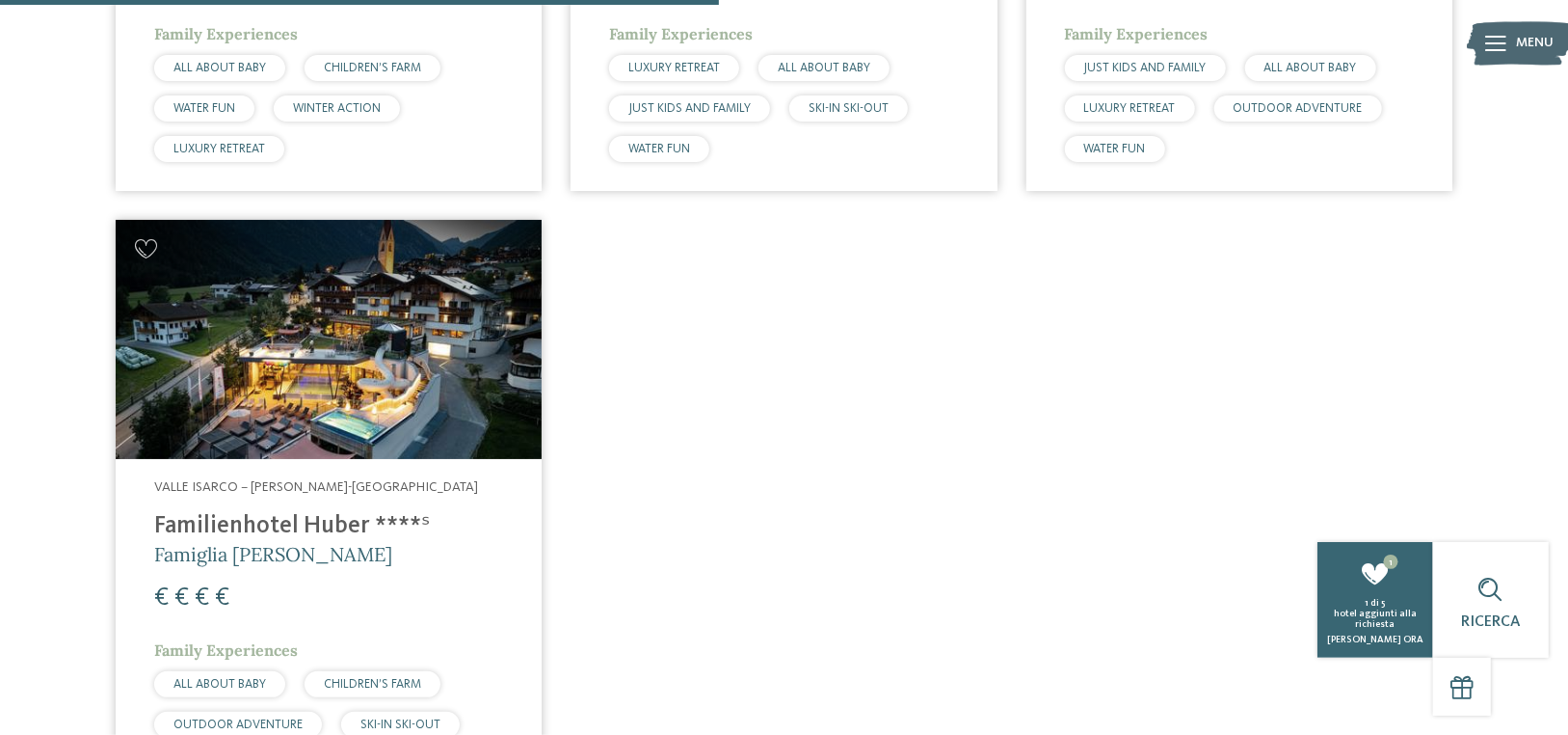
scroll to position [599, 0]
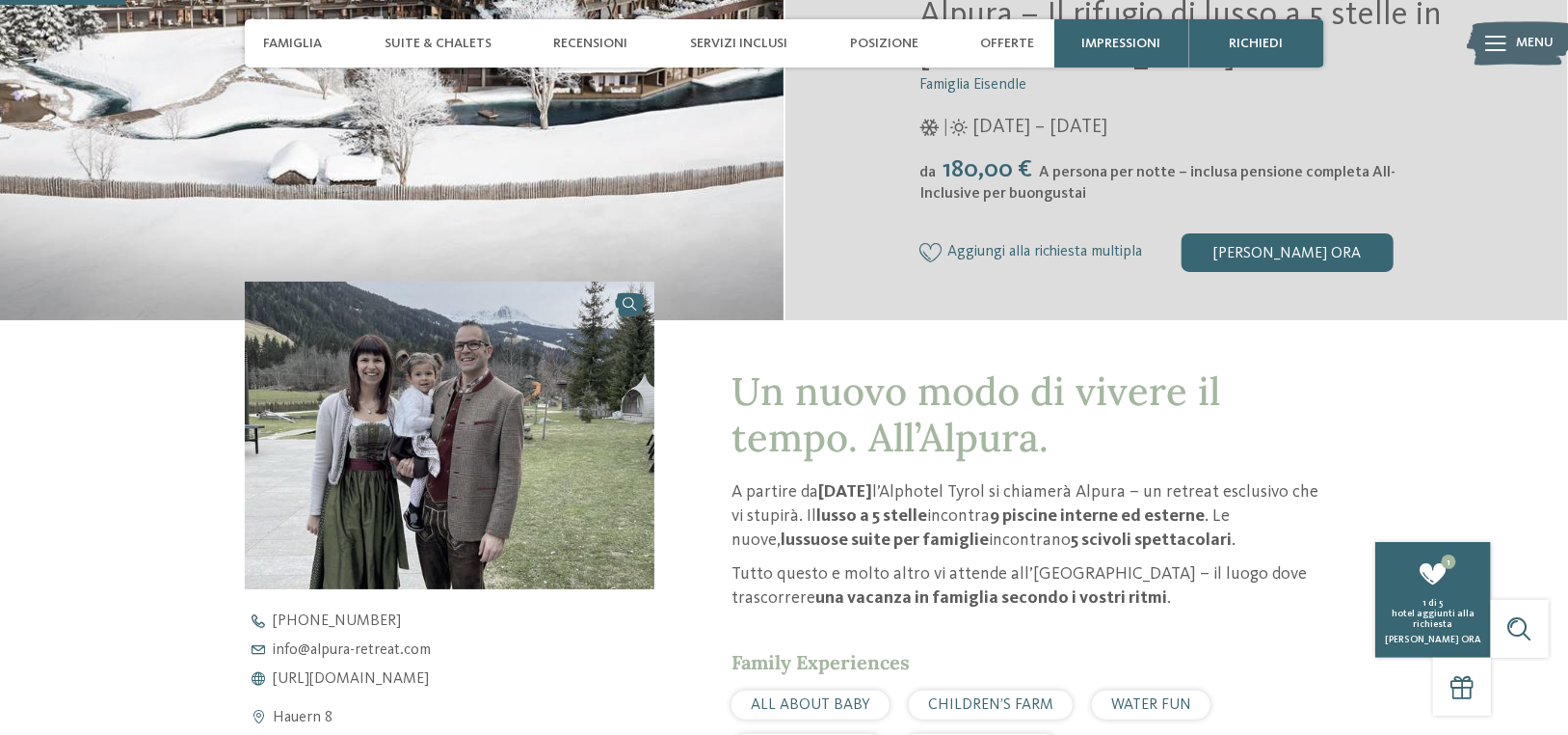
scroll to position [482, 0]
click at [430, 681] on span "[URL][DOMAIN_NAME]" at bounding box center [351, 677] width 156 height 15
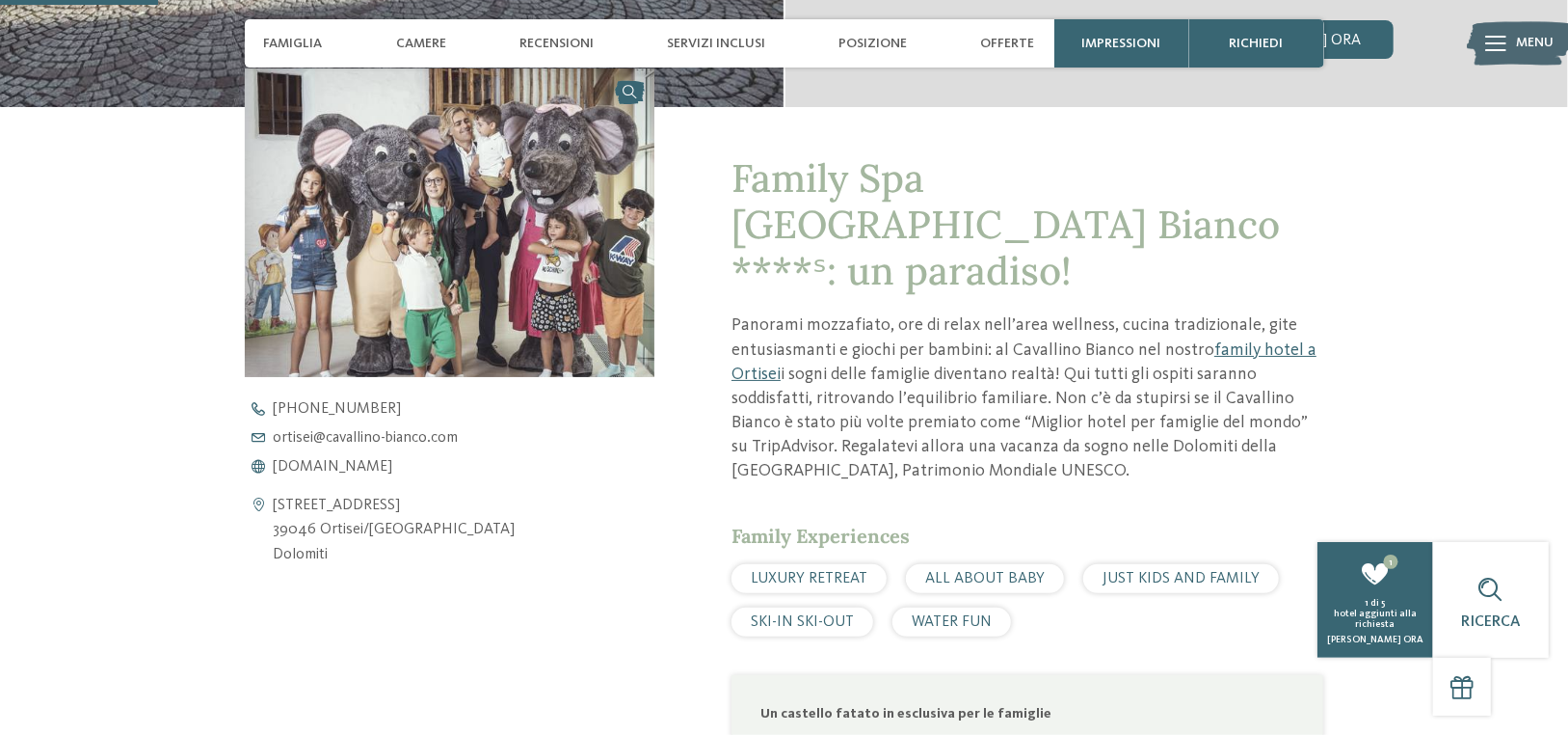
scroll to position [964, 0]
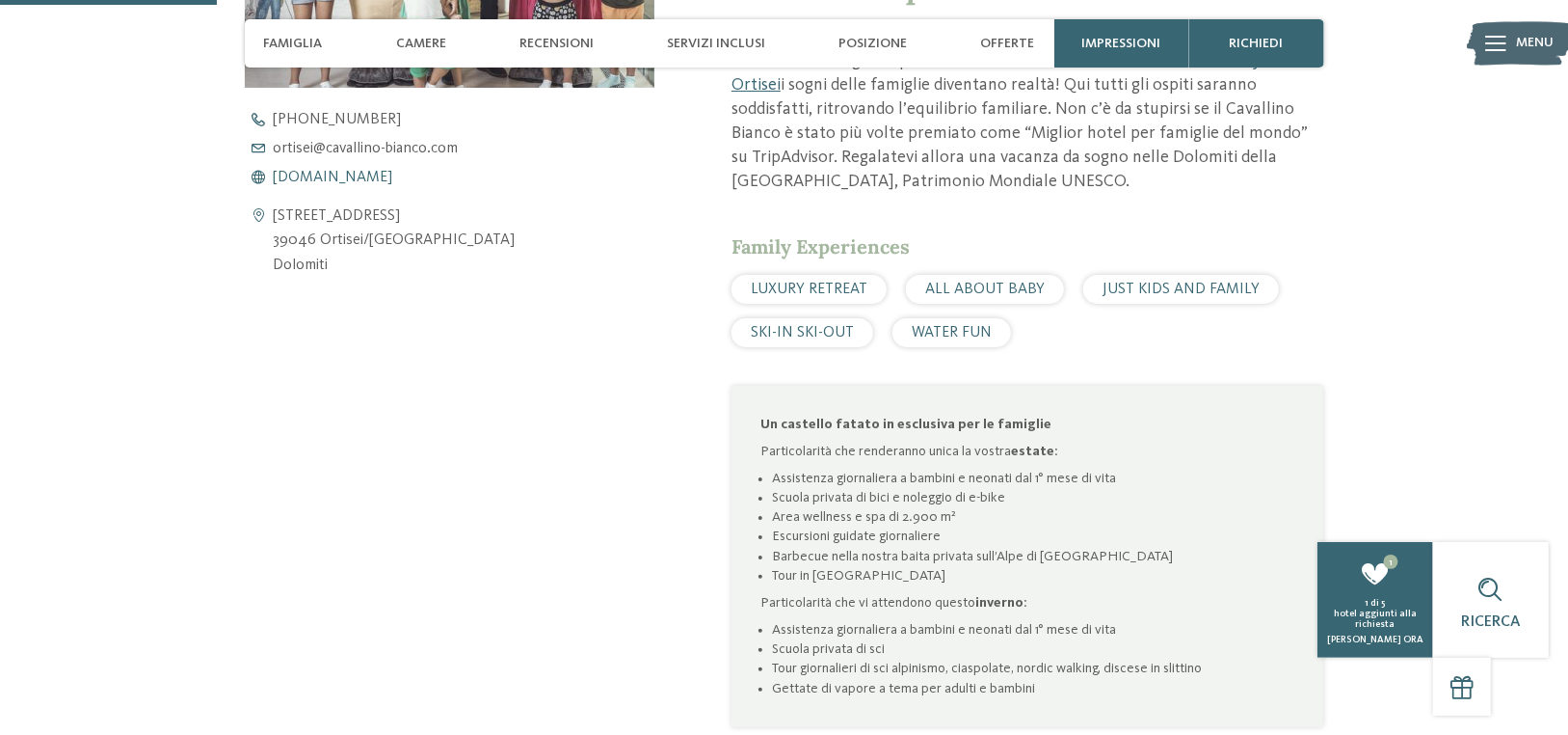
click at [358, 173] on span "[DOMAIN_NAME]" at bounding box center [333, 177] width 120 height 15
